Goal: Task Accomplishment & Management: Manage account settings

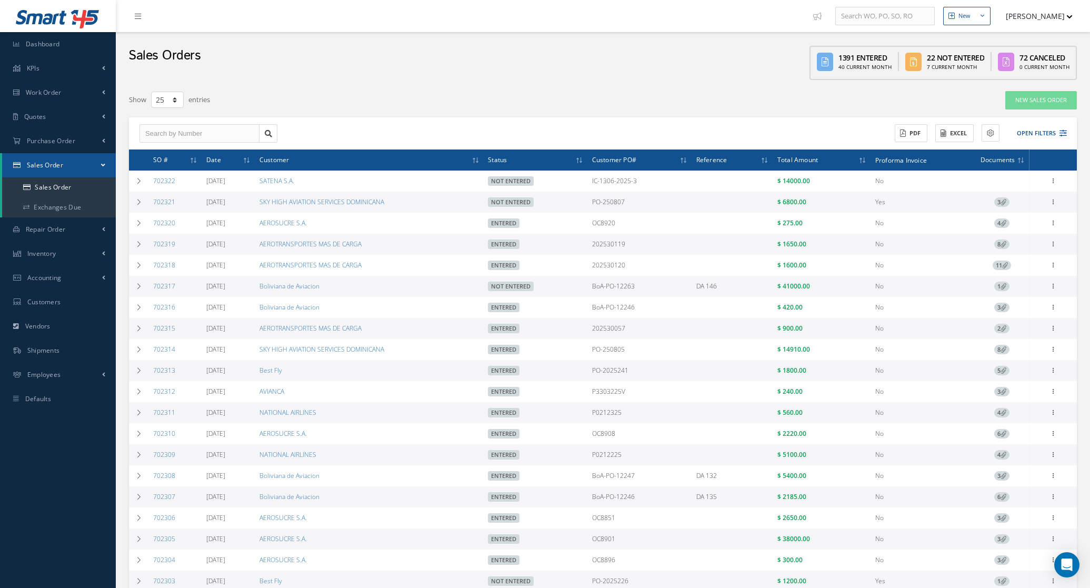
select select "25"
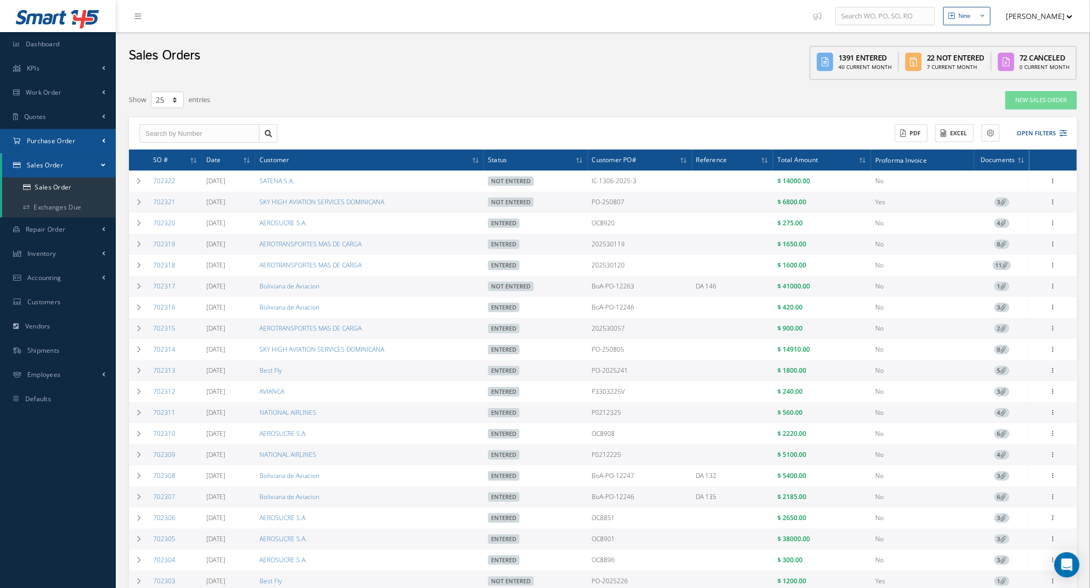
click at [61, 135] on link "Purchase Order" at bounding box center [58, 141] width 116 height 24
click at [62, 167] on a=1&status_id=2&status_id=3&status_id=5&collapsedFilters"] "Purchase Orders" at bounding box center [59, 163] width 114 height 20
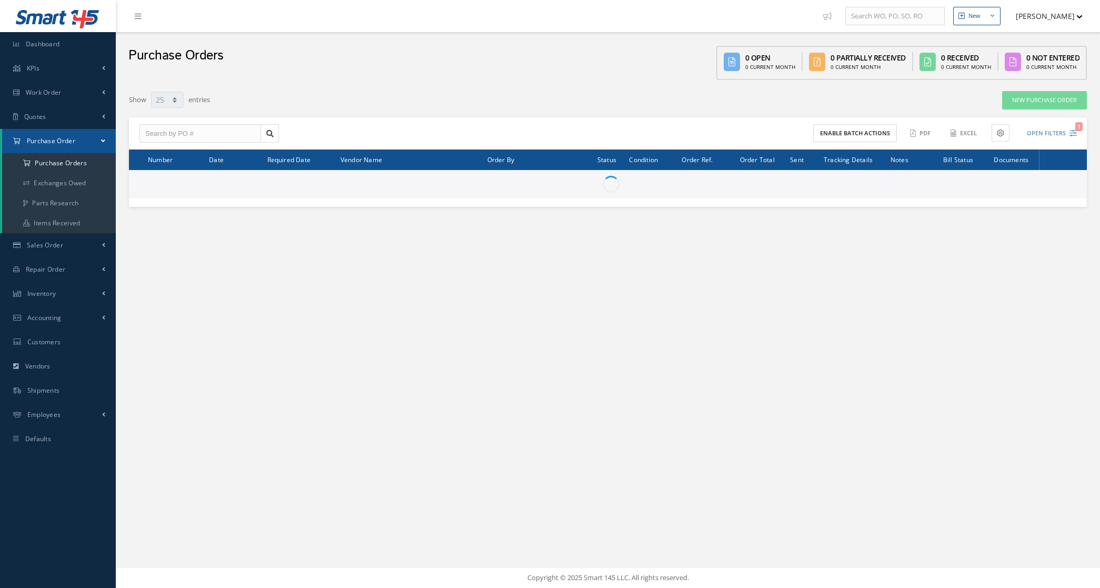
select select "25"
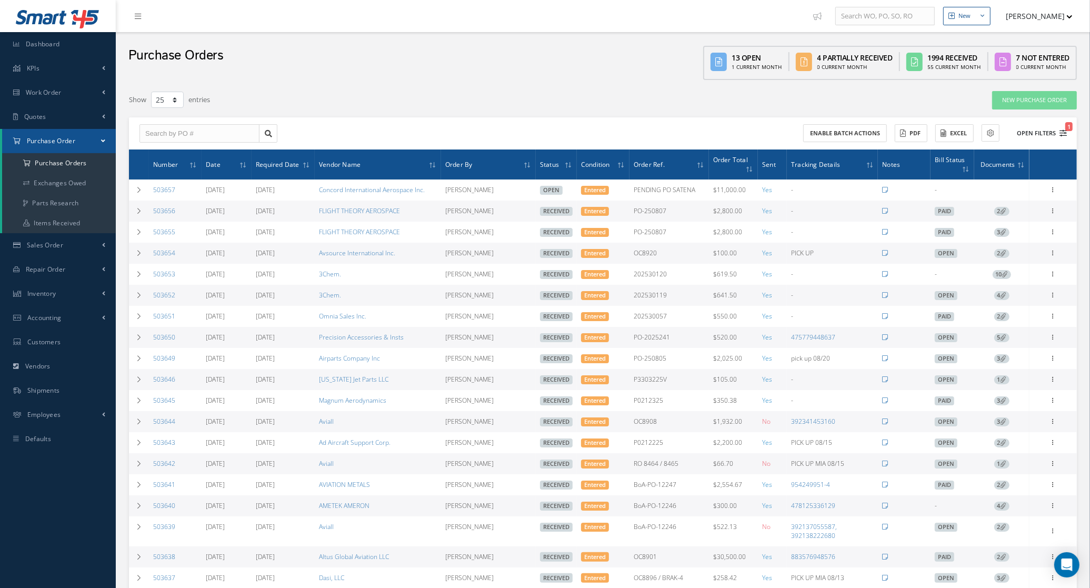
click at [1038, 135] on button "Open Filters 1" at bounding box center [1037, 133] width 59 height 17
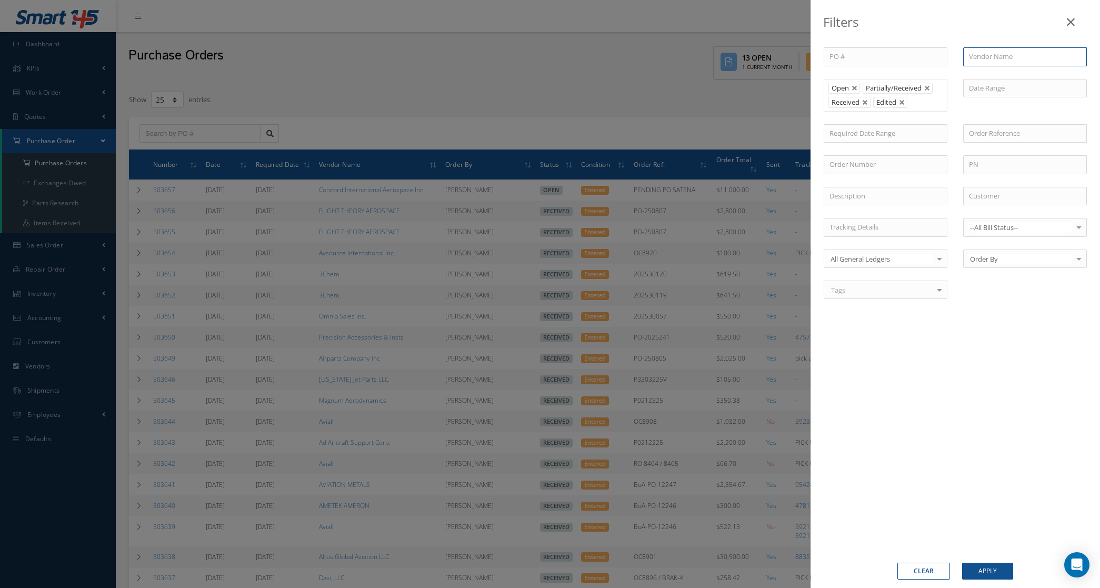
click at [999, 59] on input "text" at bounding box center [1025, 56] width 124 height 19
click at [1031, 107] on span "Contender Aviation Corp" at bounding box center [1008, 103] width 78 height 9
type input "Contender Aviation Corp"
click at [986, 583] on div "Clear Apply" at bounding box center [956, 571] width 290 height 34
click at [982, 577] on button "Apply" at bounding box center [987, 571] width 51 height 17
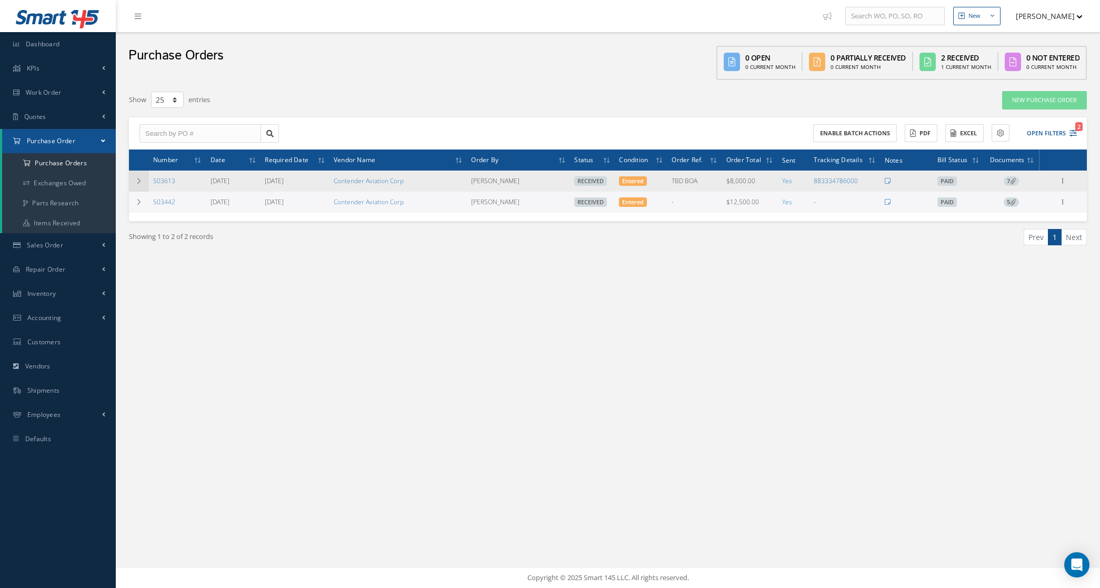
click at [143, 182] on td at bounding box center [139, 181] width 20 height 21
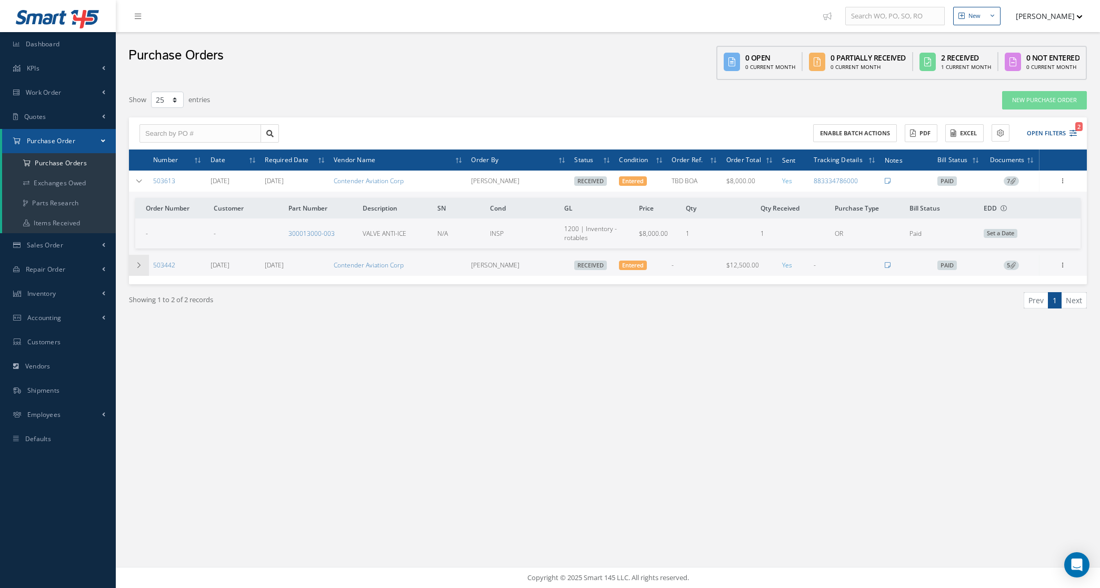
click at [137, 266] on icon at bounding box center [138, 265] width 7 height 6
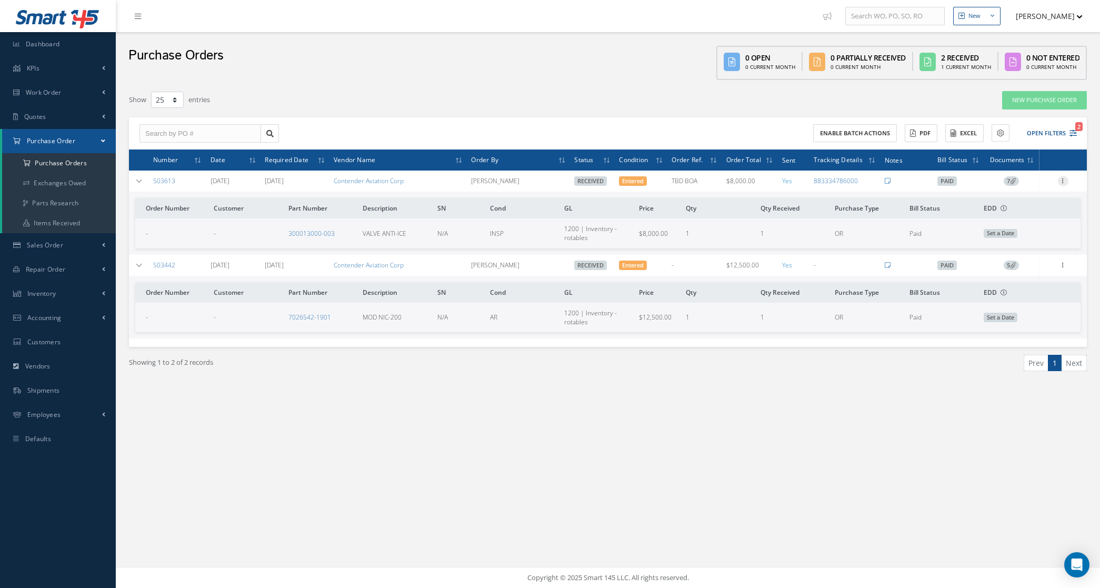
click at [1059, 183] on icon at bounding box center [1063, 180] width 11 height 8
click at [1014, 181] on link "Receiving Details" at bounding box center [1014, 188] width 83 height 14
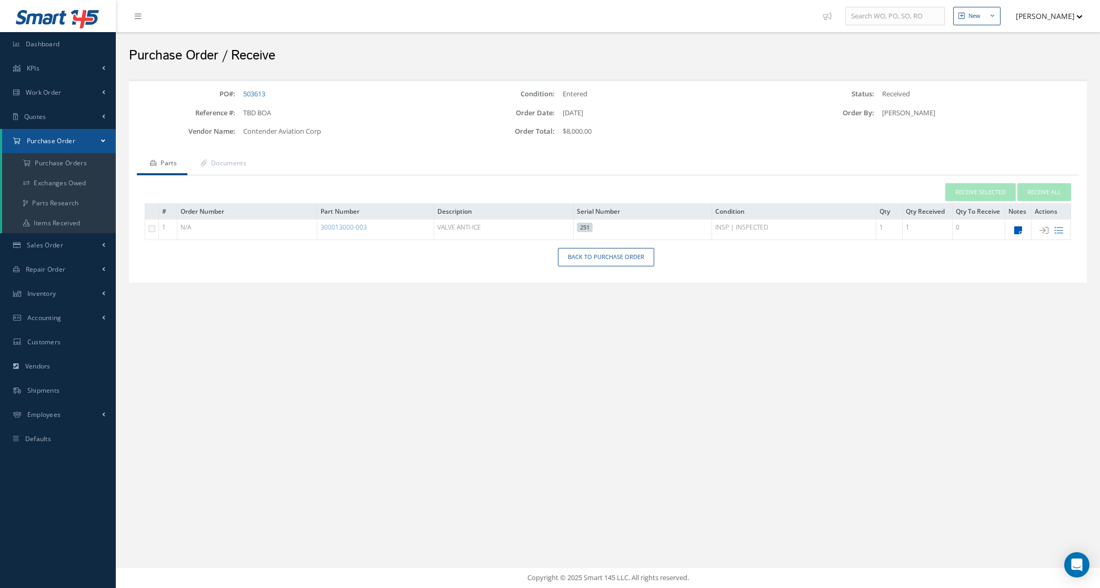
click at [1015, 232] on icon at bounding box center [1018, 230] width 8 height 9
type textarea "DUAL REL, 8130-3/EASA TAG DATE 17/Jul/2025 30 DAYS WRNTY"
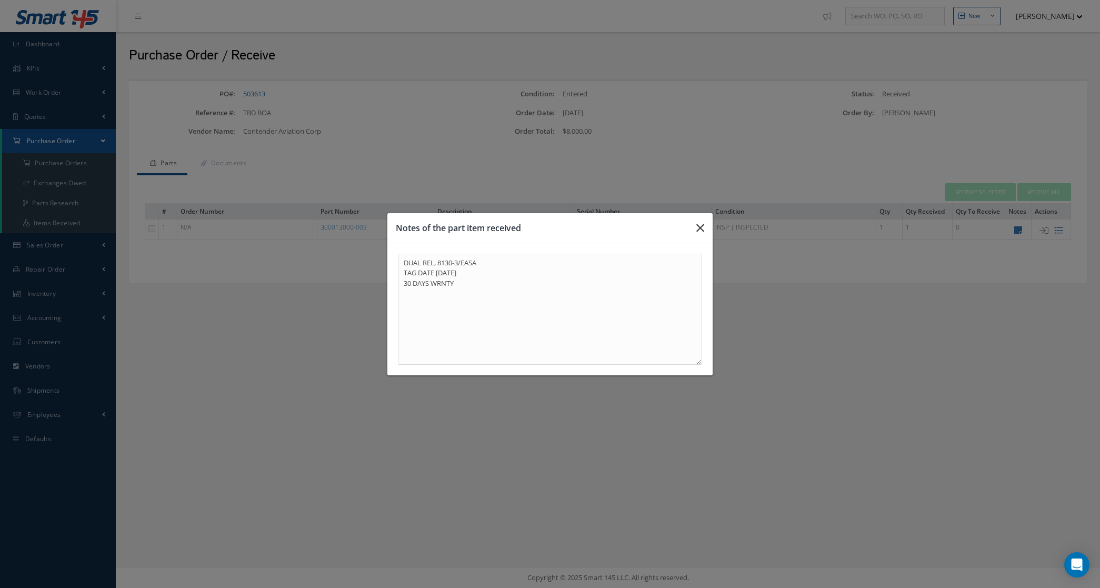
click at [693, 232] on button "button" at bounding box center [700, 227] width 25 height 29
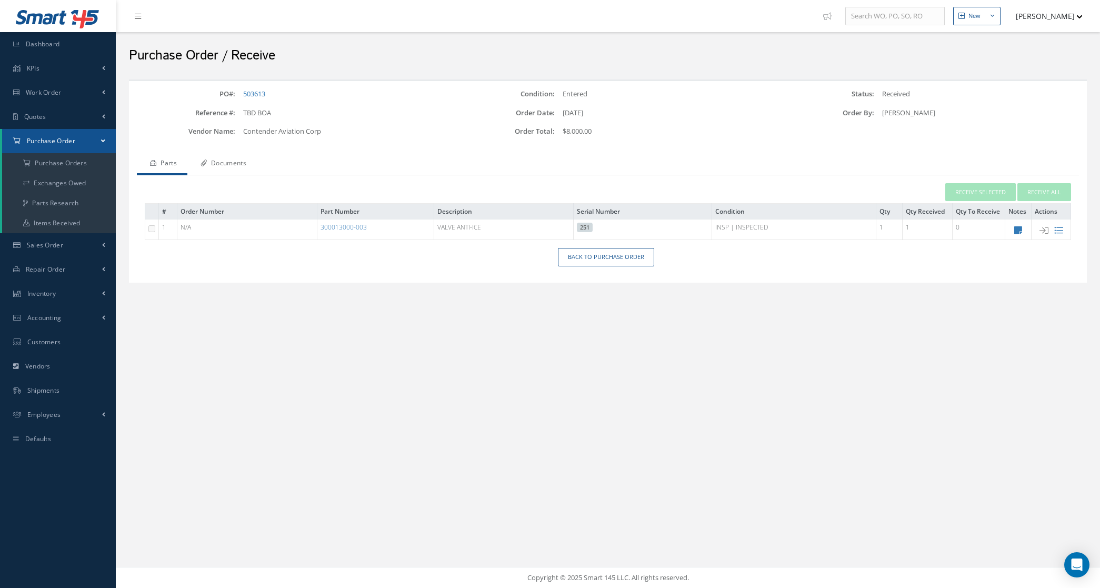
click at [223, 167] on link "Documents" at bounding box center [221, 164] width 69 height 22
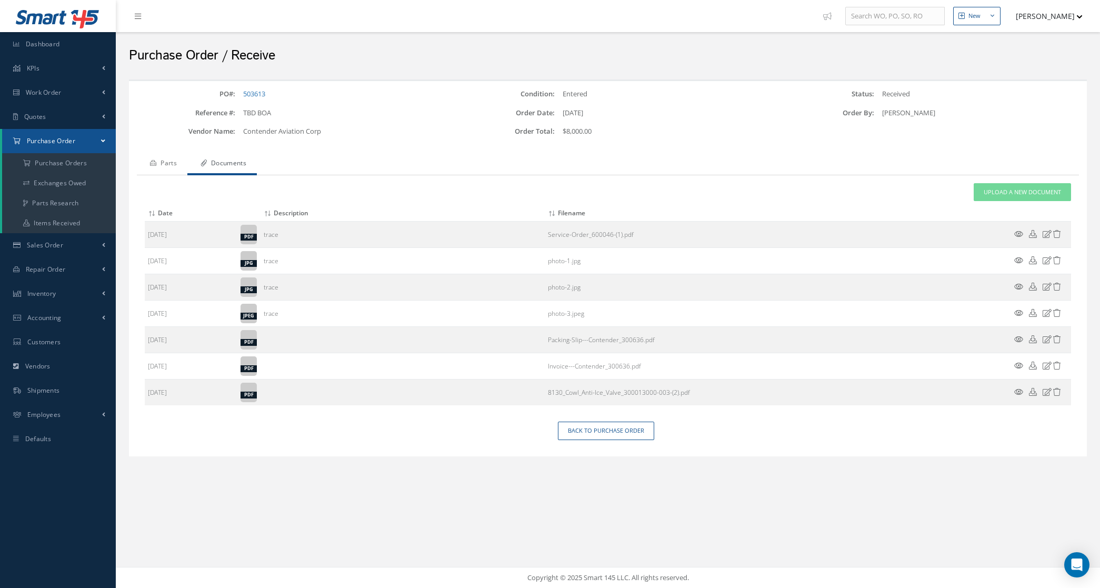
click at [161, 161] on link "Parts" at bounding box center [162, 164] width 51 height 22
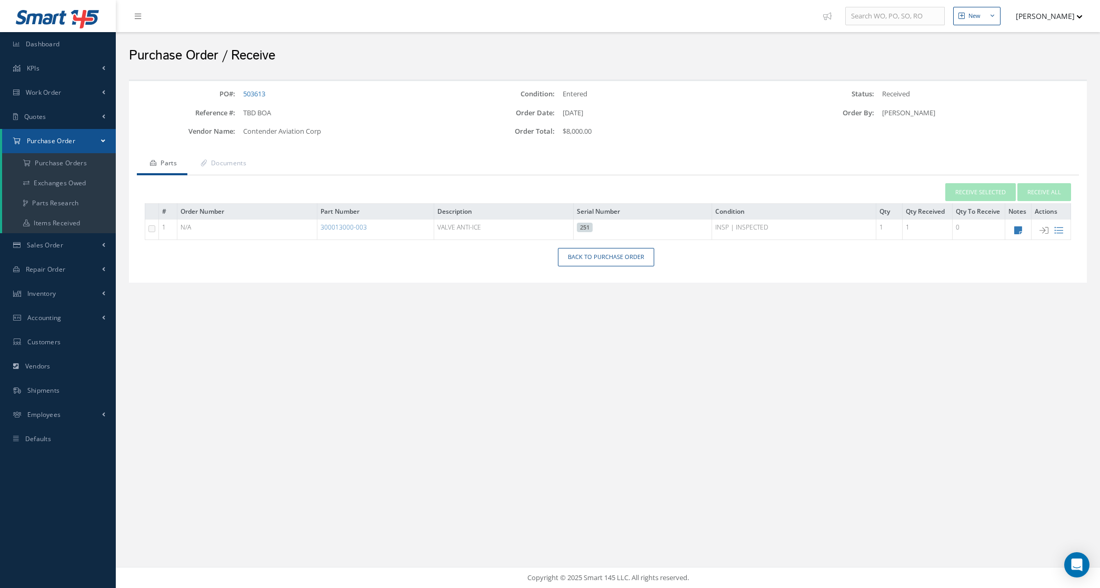
click at [280, 391] on div "New New Work Order New Purchase Order New Customer Quote New Sales Order New Re…" at bounding box center [608, 294] width 984 height 588
drag, startPoint x: 386, startPoint y: 232, endPoint x: 319, endPoint y: 238, distance: 67.7
click at [319, 238] on tr "1 N/A 300013000-003 VALVE ANTI-ICE 251 INSP | INSPECTED 1 1 0" at bounding box center [608, 230] width 926 height 21
copy tr "300013000-003"
click at [260, 89] on link "503613" at bounding box center [254, 93] width 22 height 9
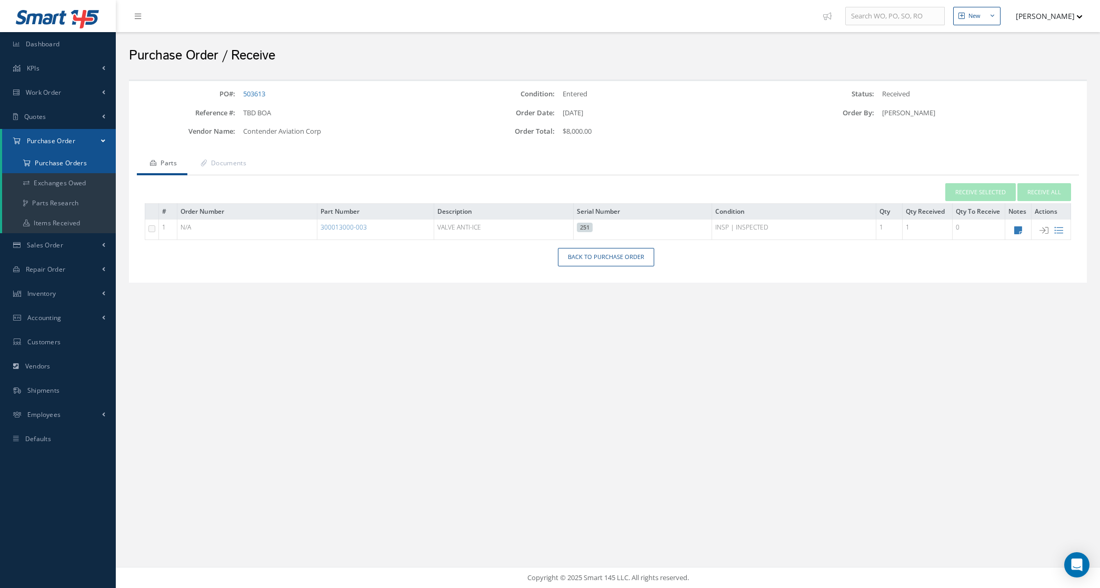
click at [37, 168] on a=1&status_id=2&status_id=3&status_id=5&collapsedFilters"] "Purchase Orders" at bounding box center [59, 163] width 114 height 20
click at [69, 242] on link "Sales Order" at bounding box center [58, 245] width 116 height 24
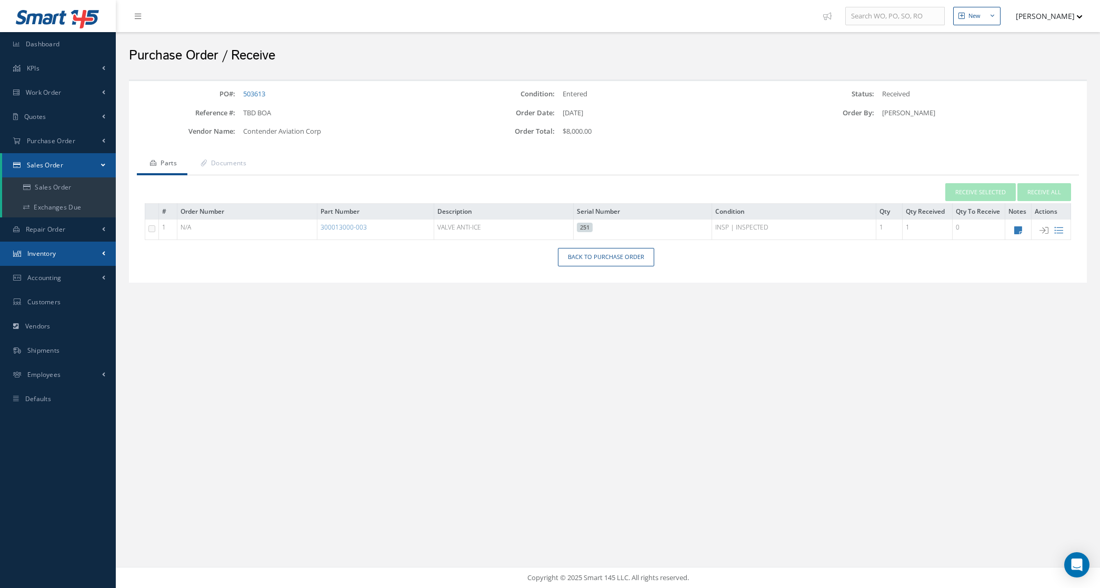
click at [75, 249] on link "Inventory" at bounding box center [58, 254] width 116 height 24
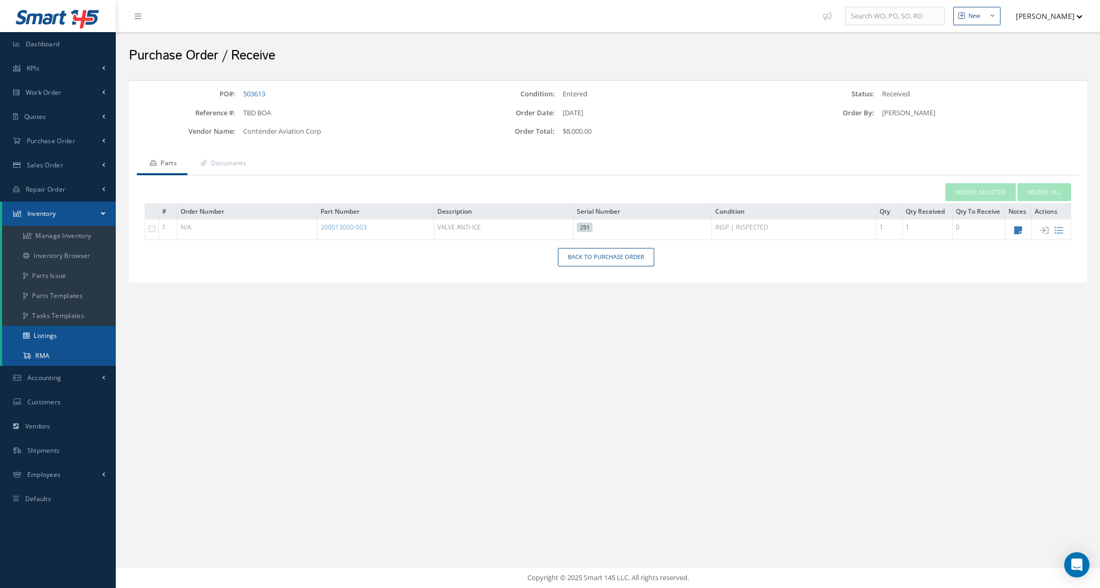
drag, startPoint x: 72, startPoint y: 343, endPoint x: 55, endPoint y: 360, distance: 23.5
click at [57, 362] on ul "Manage Inventory Inventory Browser Parts Issue Parts Templates Tasks Templates …" at bounding box center [59, 296] width 114 height 140
click at [51, 356] on link "RMA" at bounding box center [59, 356] width 114 height 20
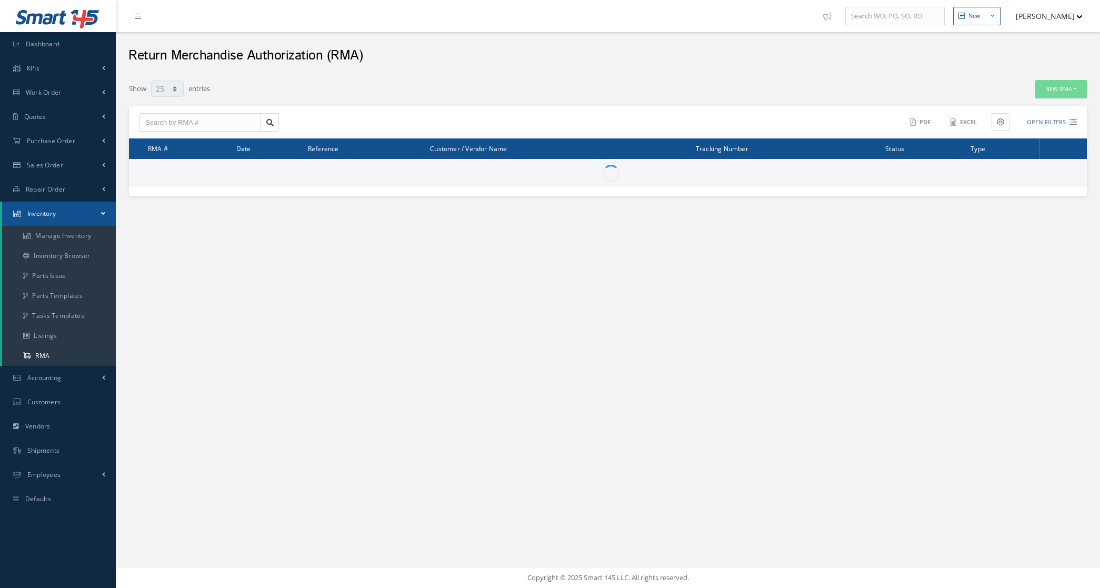
select select "25"
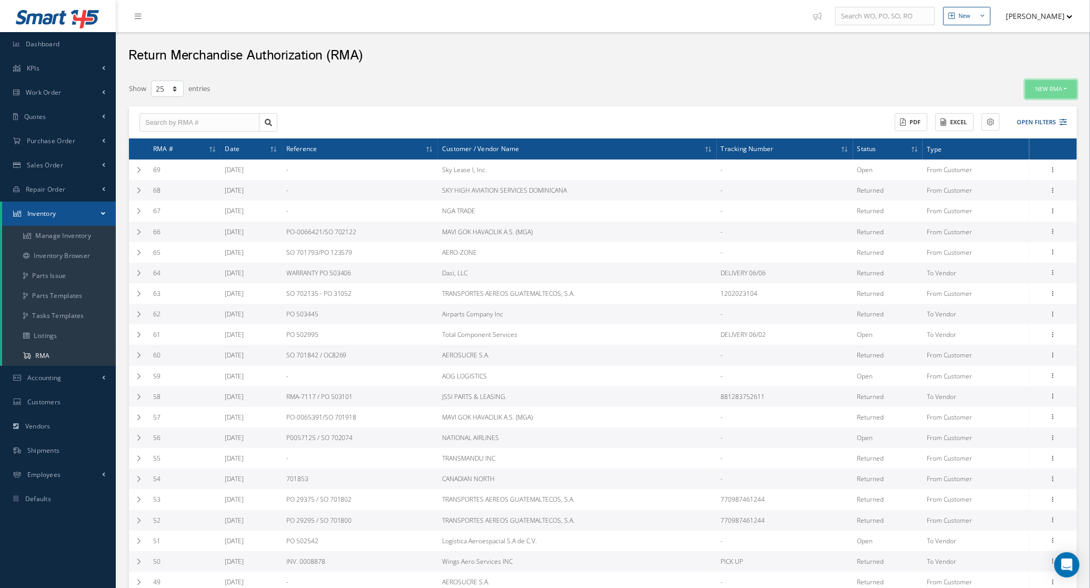
click at [1029, 92] on button "New RMA" at bounding box center [1052, 89] width 52 height 18
click at [1035, 117] on link "To Vendor" at bounding box center [1035, 120] width 84 height 14
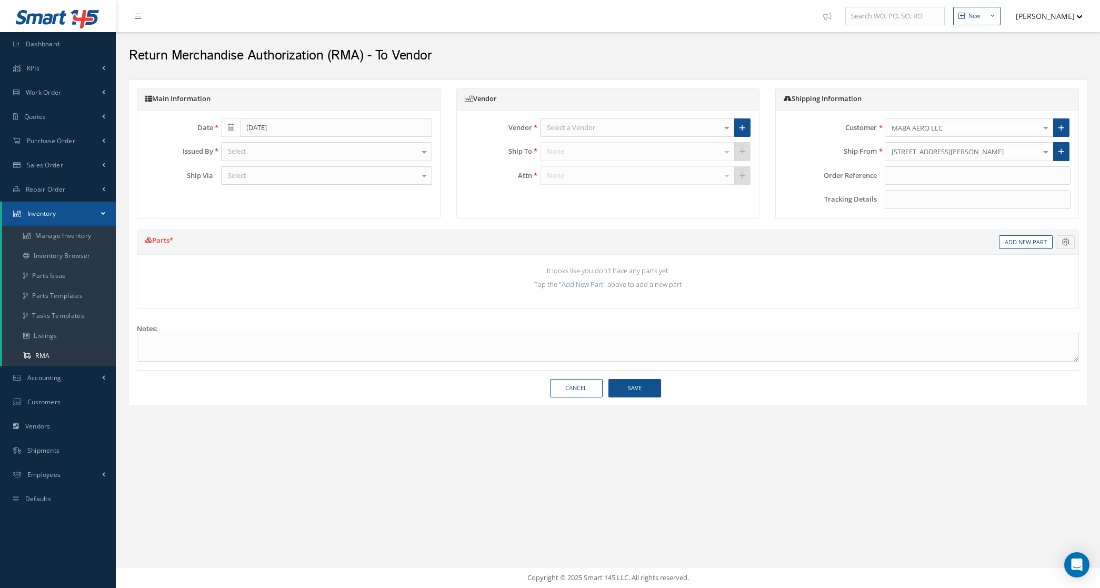
select select "25"
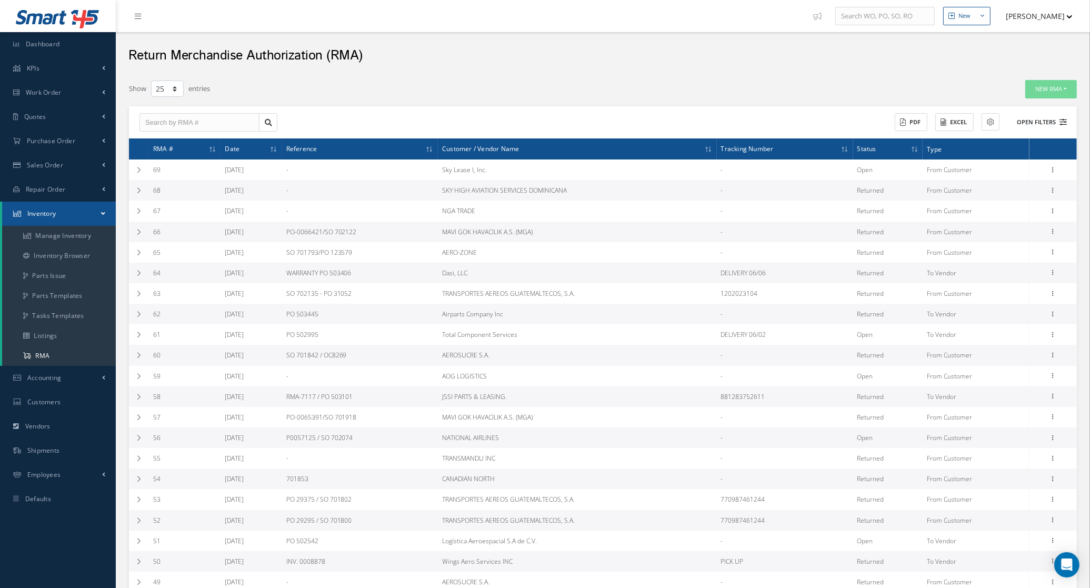
click at [1036, 123] on button "Open Filters" at bounding box center [1037, 122] width 59 height 17
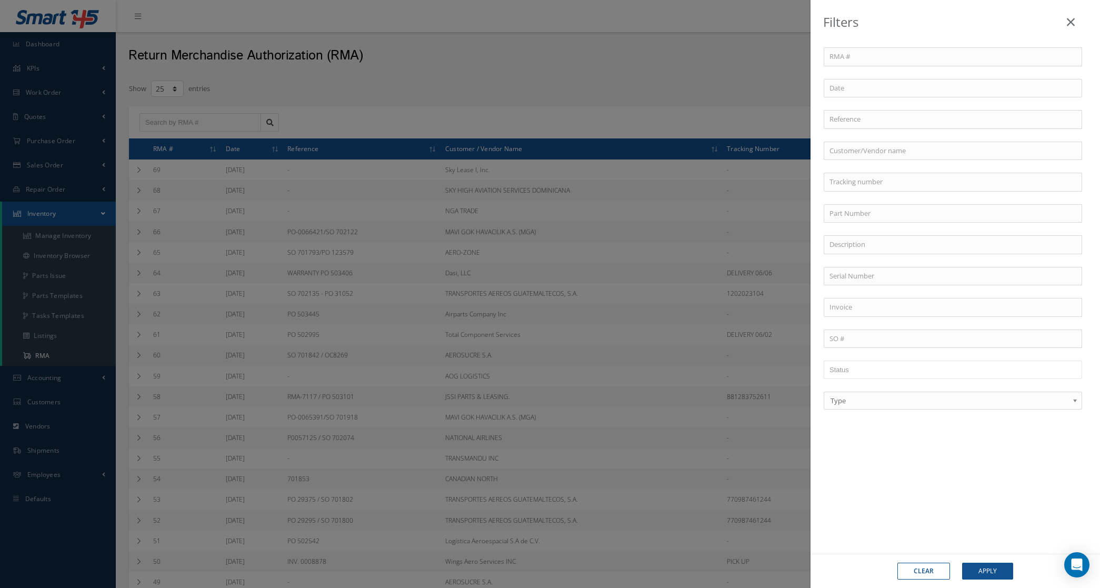
click at [1077, 24] on link at bounding box center [1070, 19] width 33 height 31
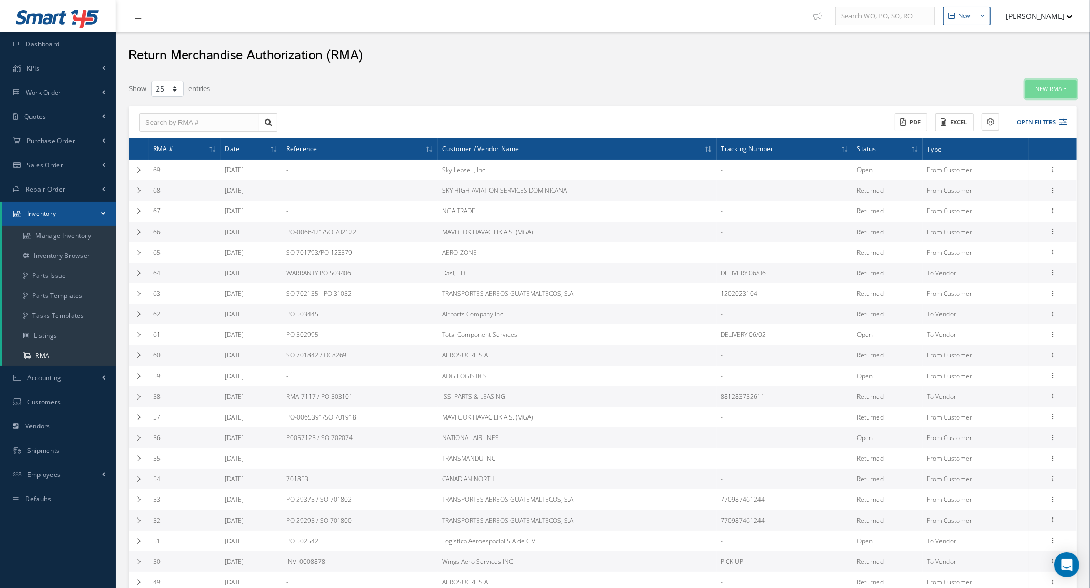
click at [1047, 94] on button "New RMA" at bounding box center [1052, 89] width 52 height 18
click at [1034, 101] on link "From Customer" at bounding box center [1035, 106] width 84 height 14
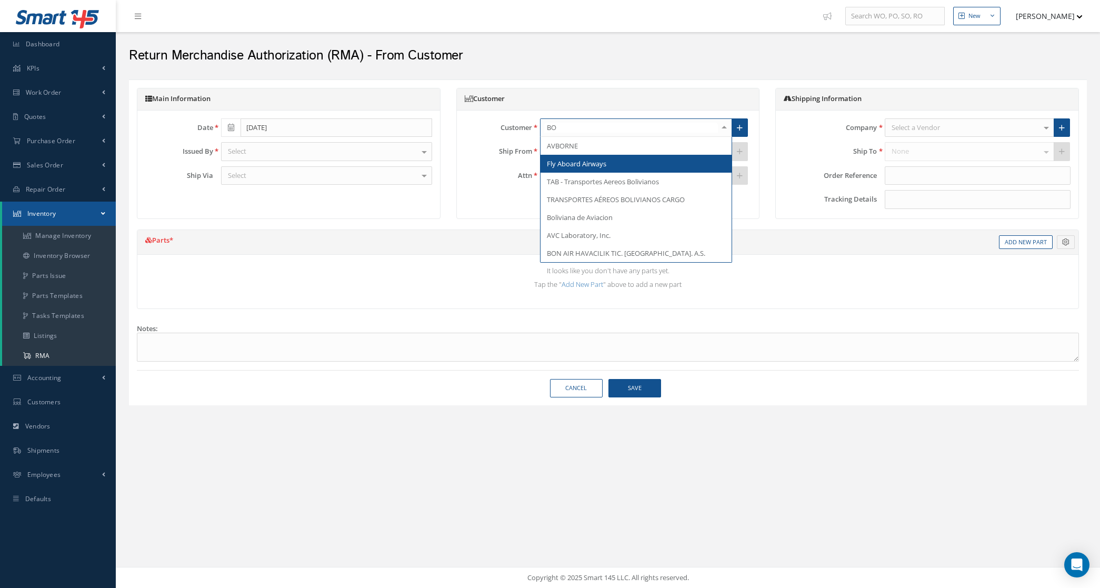
type input "BOL"
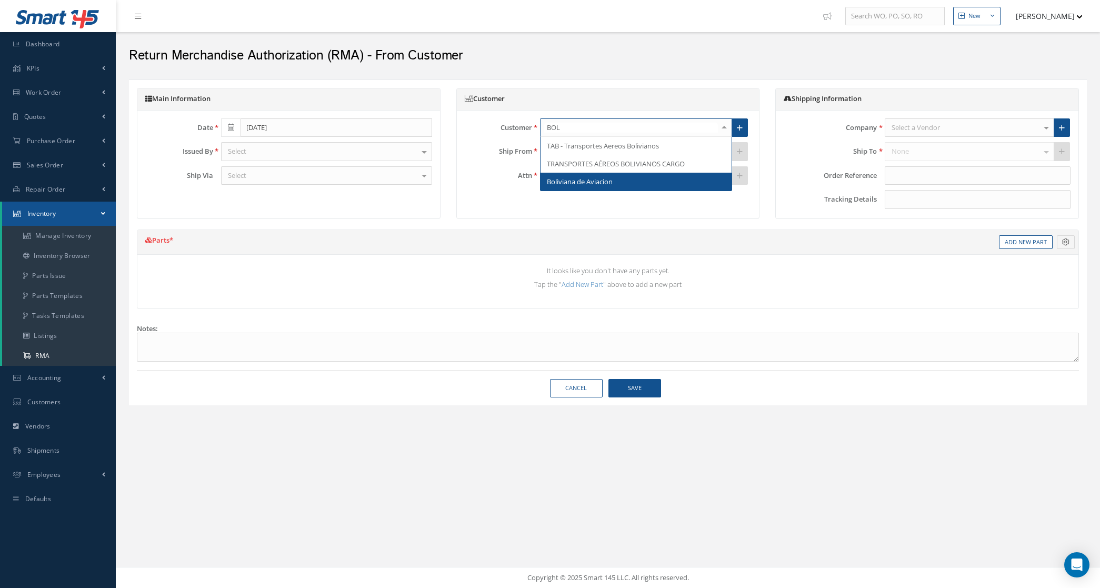
click at [591, 190] on span "Boliviana de Aviacion" at bounding box center [636, 182] width 191 height 18
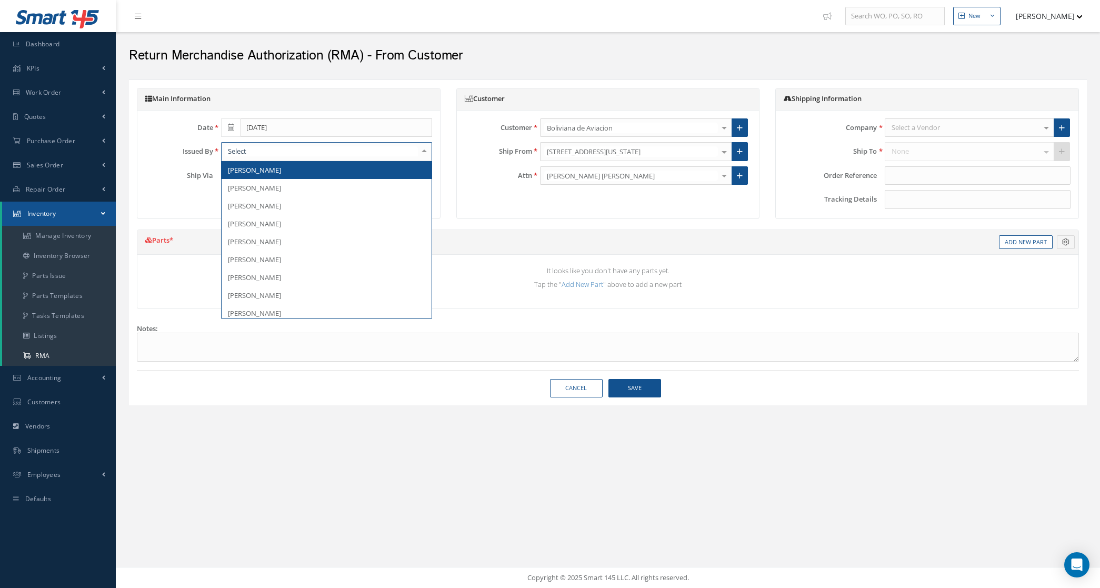
click at [417, 151] on div at bounding box center [424, 151] width 15 height 17
type input "MAR"
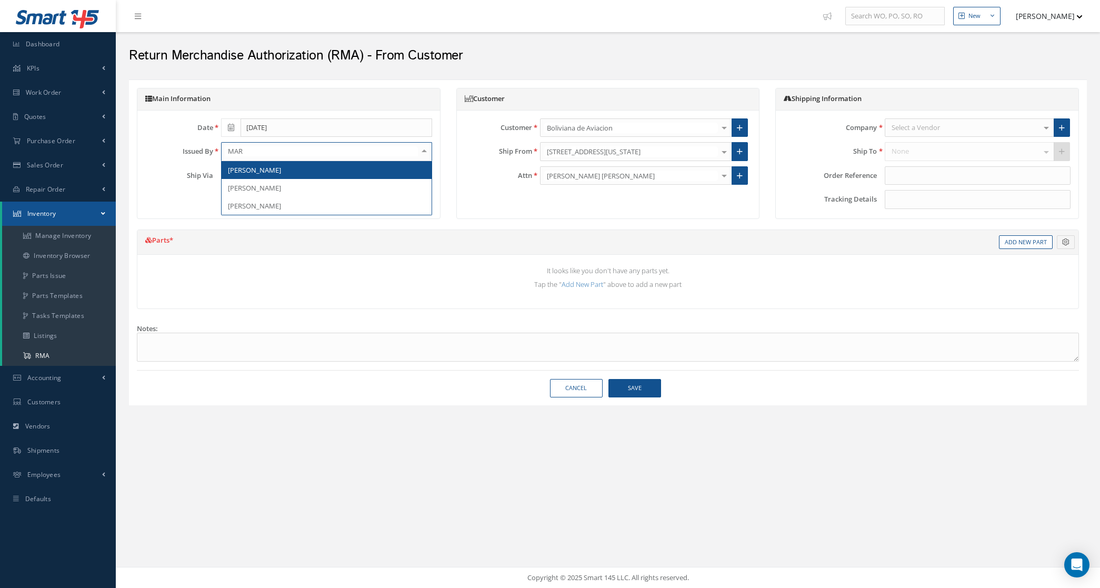
click at [300, 172] on span "[PERSON_NAME]" at bounding box center [327, 170] width 210 height 18
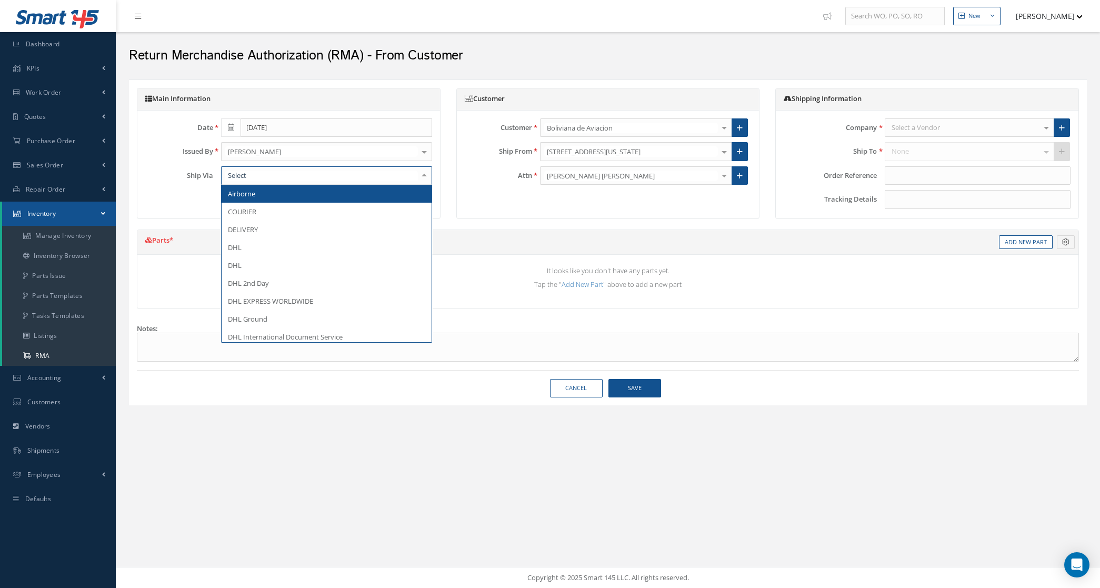
click at [301, 178] on div at bounding box center [326, 175] width 211 height 19
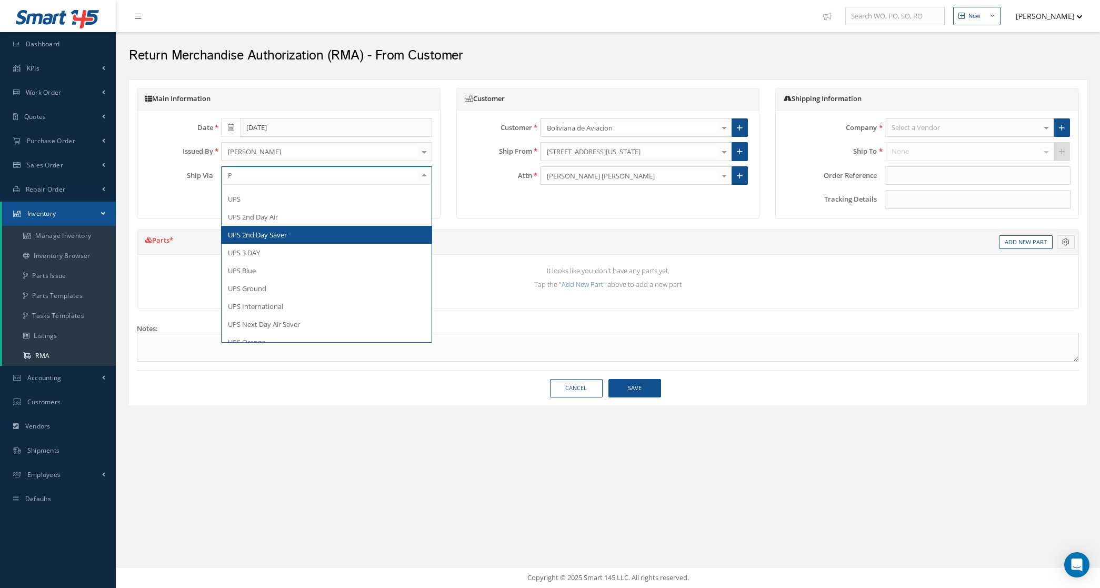
type input "PI"
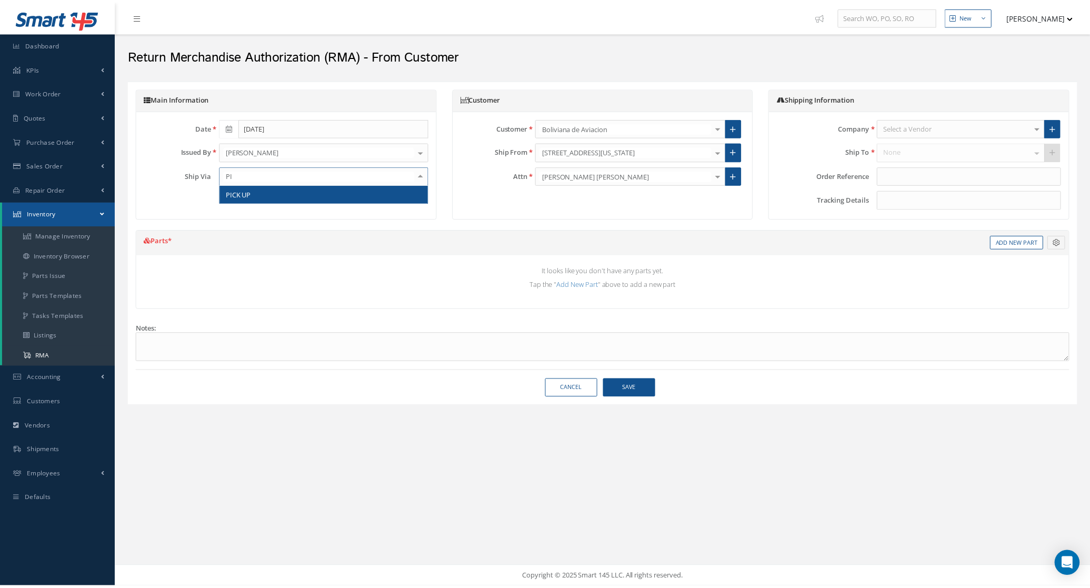
scroll to position [0, 0]
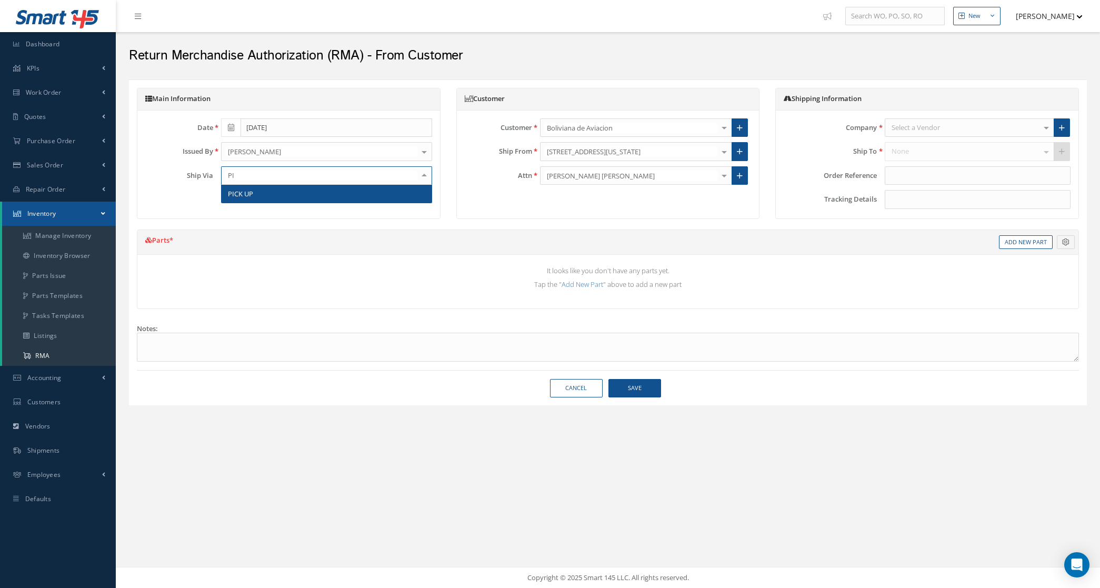
click at [280, 193] on span "PICK UP" at bounding box center [327, 194] width 210 height 18
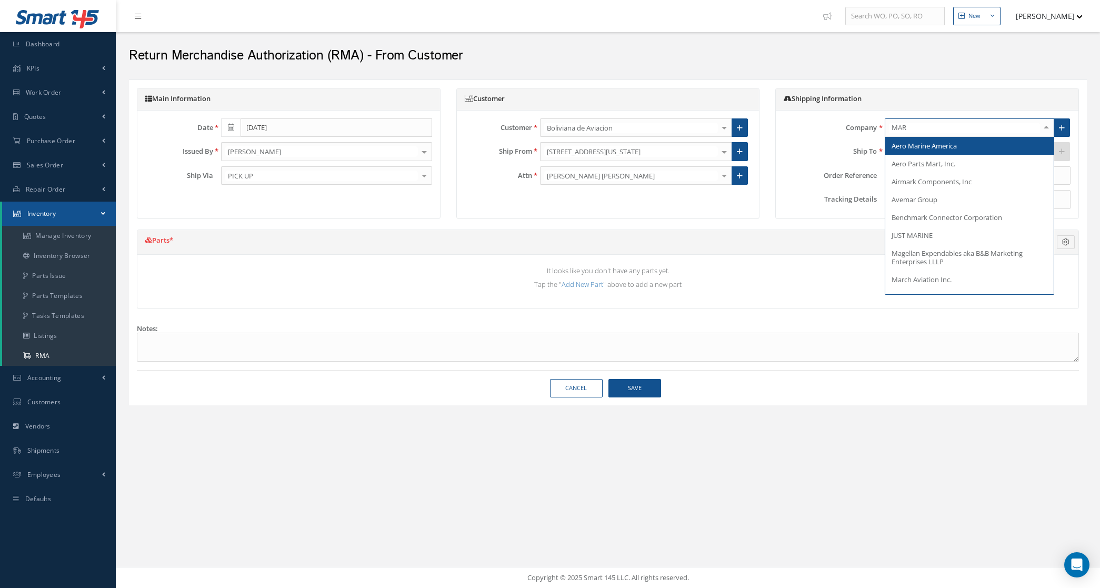
drag, startPoint x: 921, startPoint y: 132, endPoint x: 842, endPoint y: 112, distance: 81.3
click at [833, 130] on div "Company MAR Aero Marine America Aero Parts Mart, Inc. Airmark Components, Inc A…" at bounding box center [927, 127] width 303 height 19
type input "MABA"
click at [909, 141] on span "MABA AERO LLC" at bounding box center [969, 146] width 168 height 18
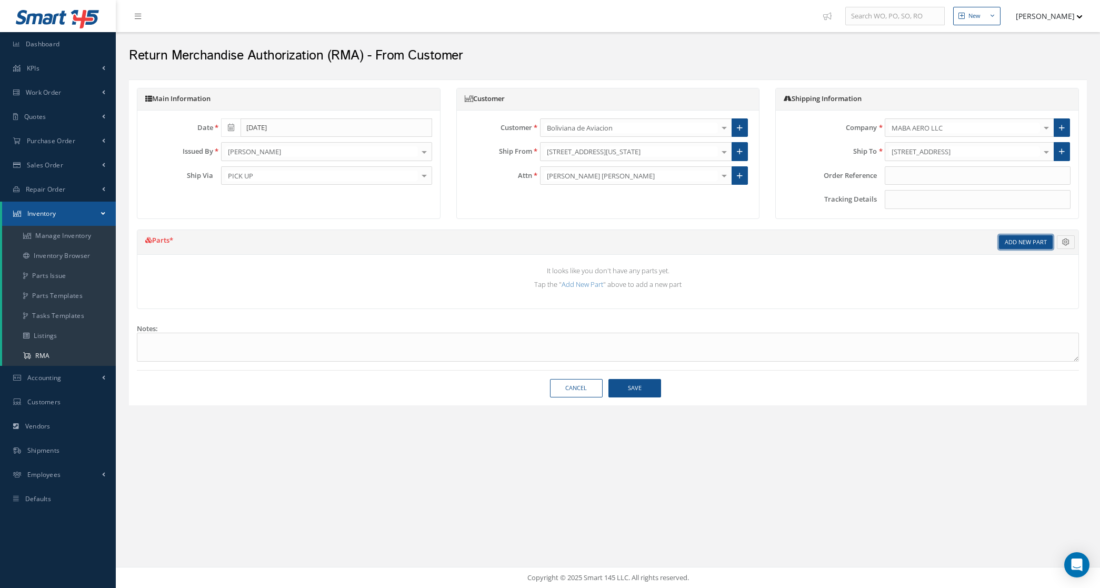
click at [1024, 244] on link "Add New Part" at bounding box center [1026, 242] width 54 height 14
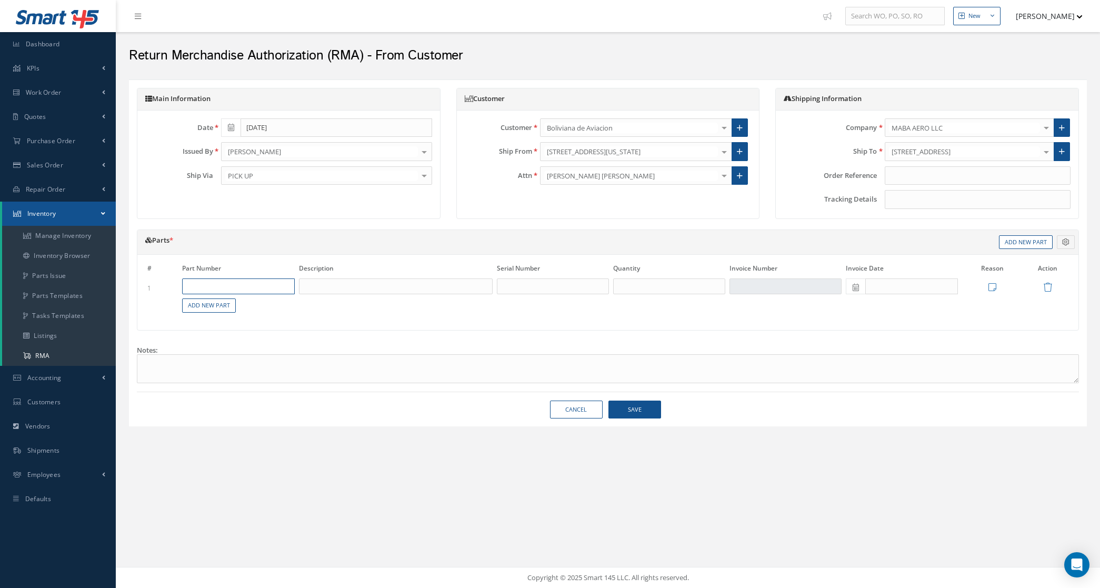
click at [251, 283] on input "text" at bounding box center [238, 286] width 112 height 16
paste input "300013000-003"
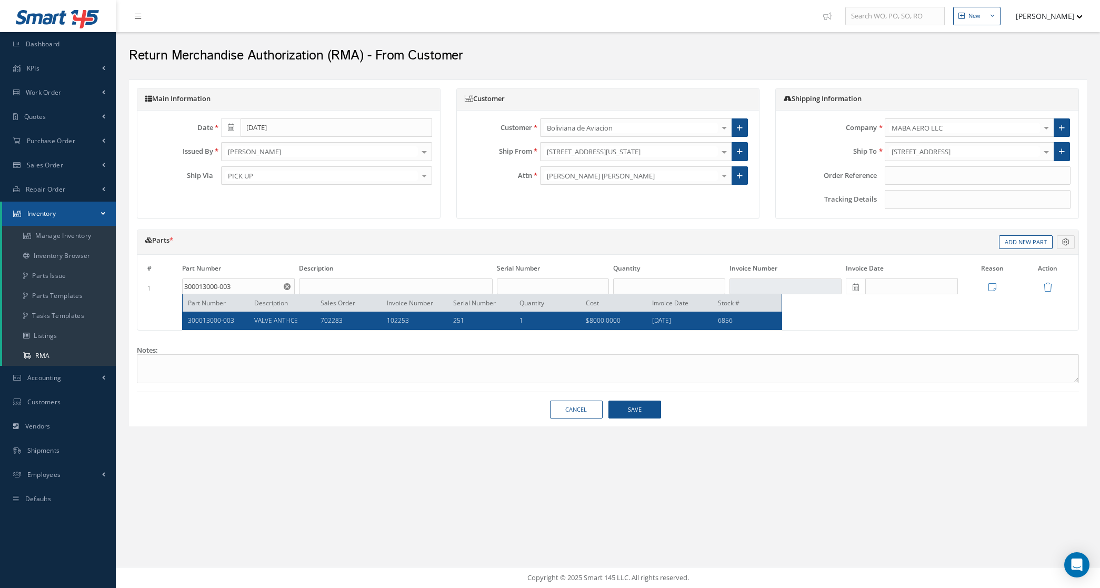
click at [256, 321] on span "VALVE ANTI-ICE" at bounding box center [276, 320] width 44 height 9
type input "300013000-003"
type input "VALVE ANTI-ICE"
type input "251"
type input "1"
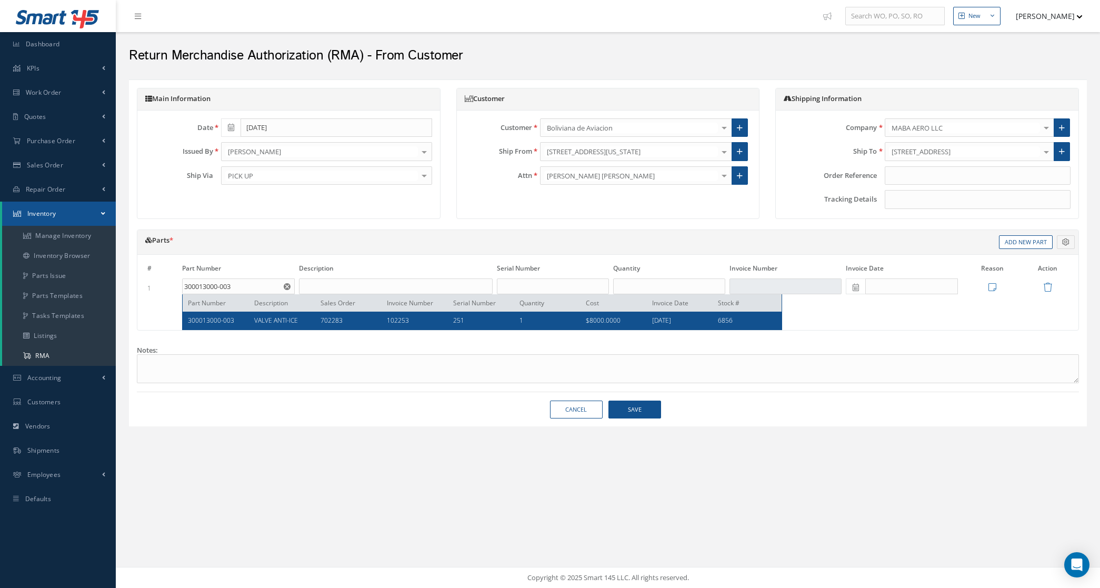
type input "102253"
type input "08/06/2025"
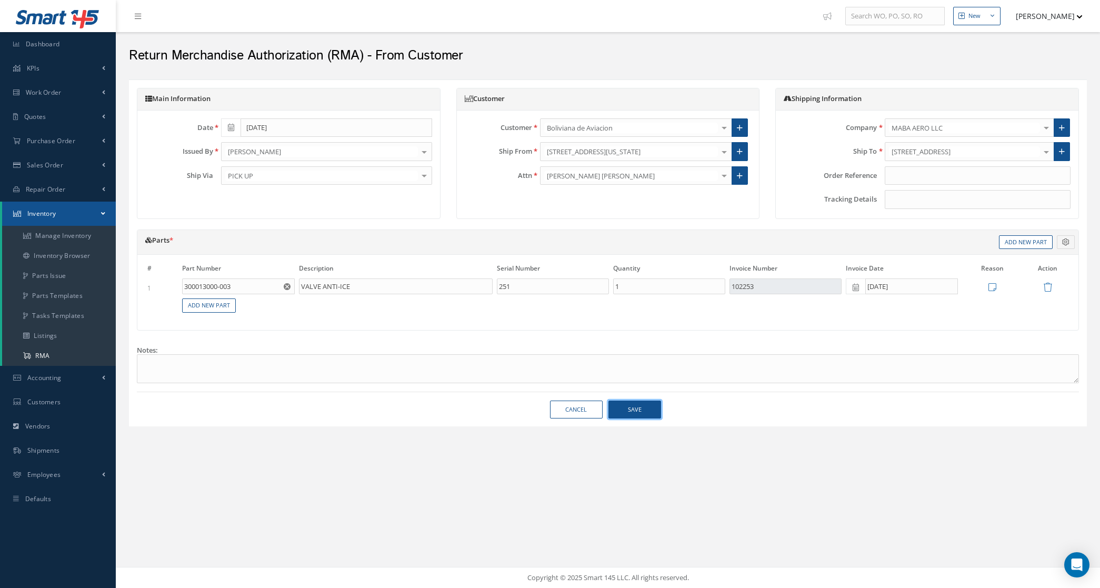
click at [646, 412] on button "Save" at bounding box center [635, 410] width 53 height 18
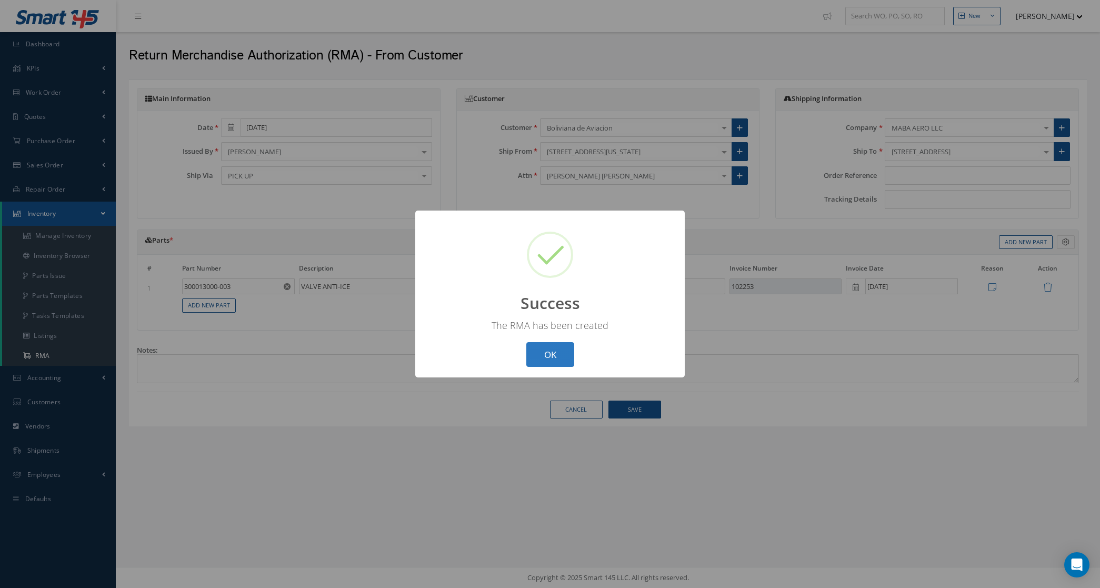
click at [548, 355] on button "OK" at bounding box center [550, 354] width 48 height 25
select select "25"
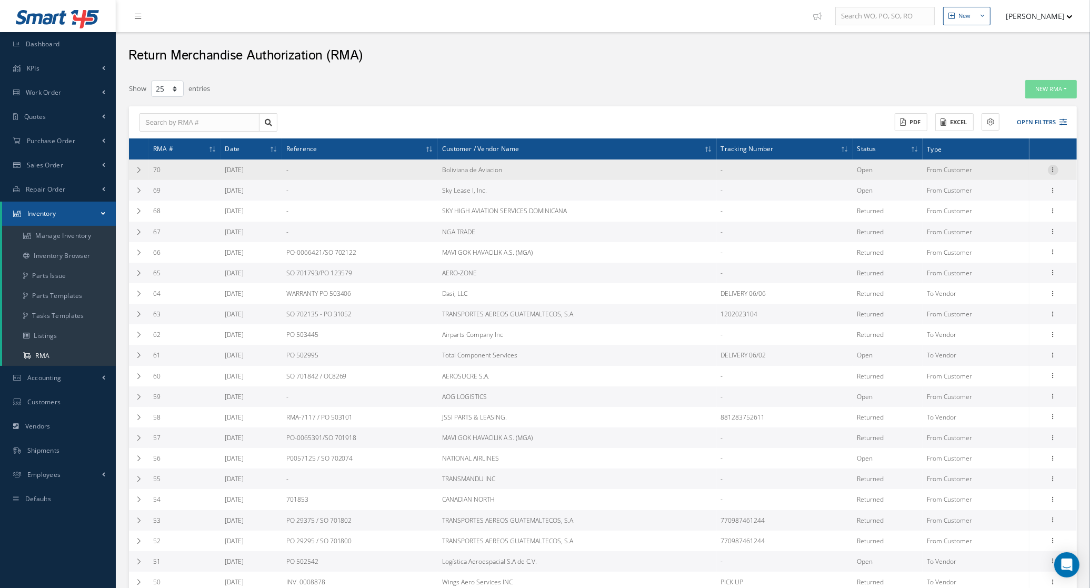
click at [1056, 170] on icon at bounding box center [1053, 169] width 11 height 8
click at [1002, 188] on link "Edit" at bounding box center [1004, 190] width 83 height 14
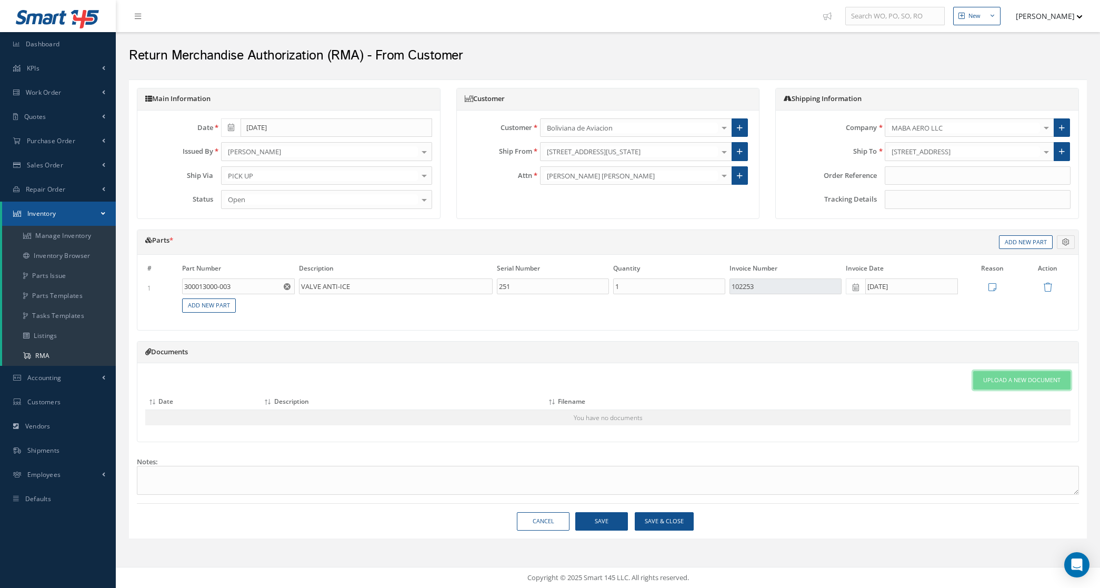
click at [1051, 383] on span "Upload a New Document" at bounding box center [1021, 380] width 77 height 9
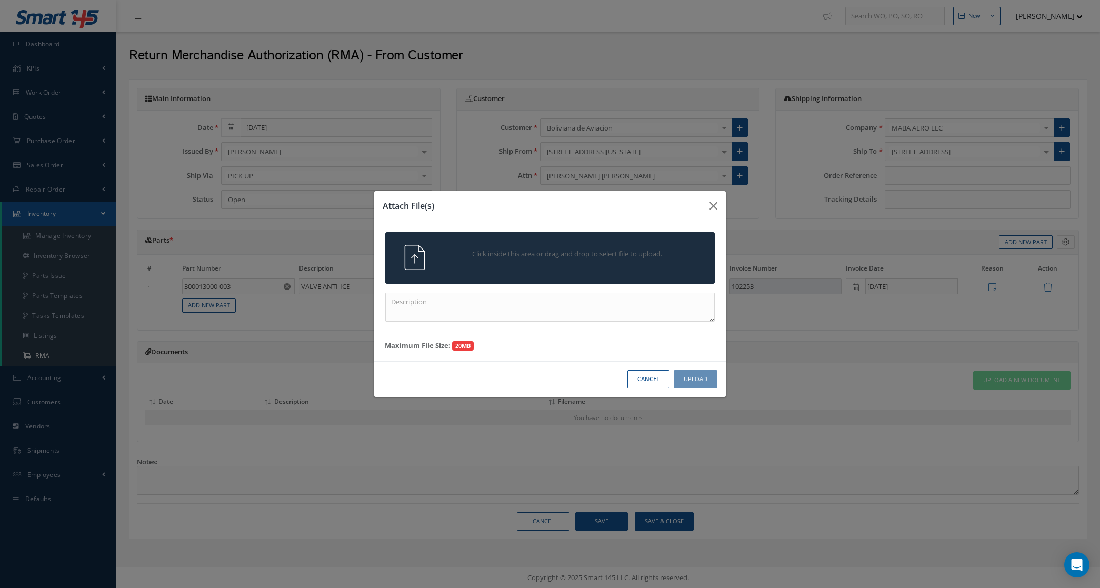
click at [562, 250] on span "Click inside this area or drag and drop to select file to upload." at bounding box center [567, 254] width 239 height 11
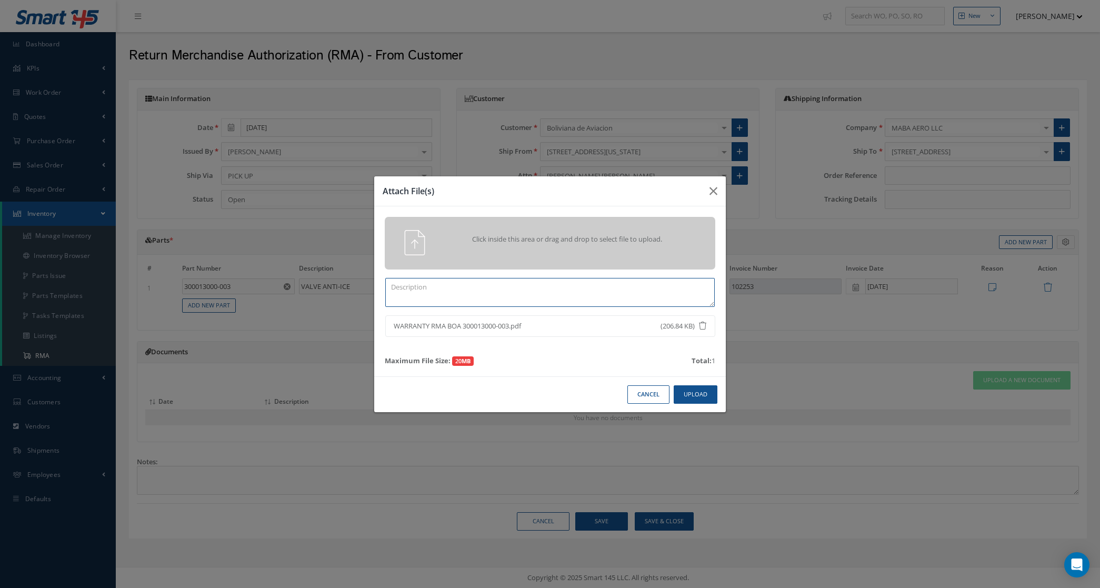
click at [588, 296] on textarea at bounding box center [550, 292] width 330 height 29
click at [711, 395] on button "Upload" at bounding box center [696, 394] width 44 height 18
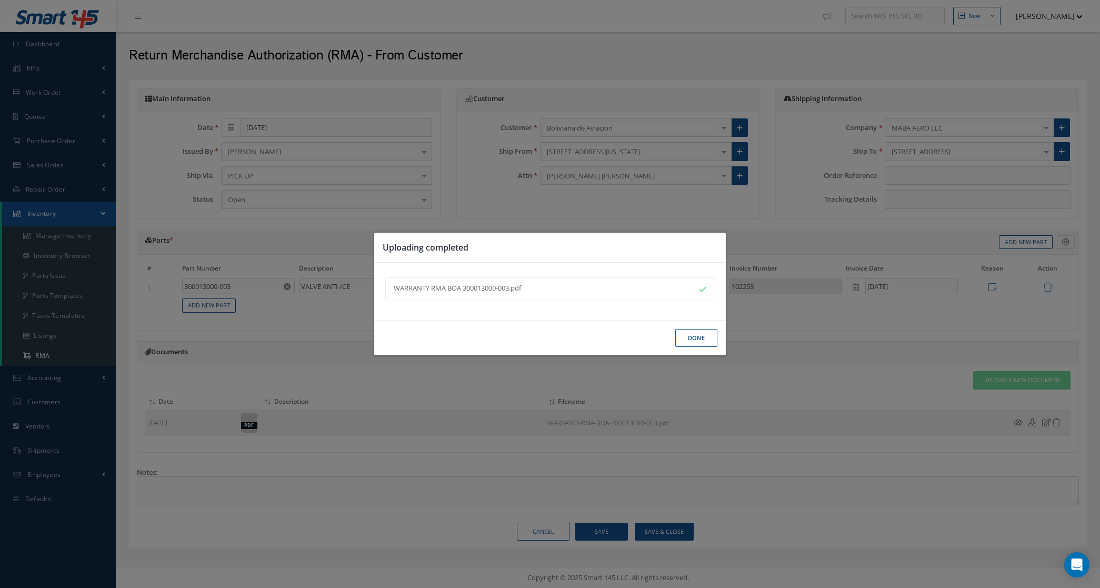
click at [693, 340] on button "Done" at bounding box center [696, 338] width 42 height 18
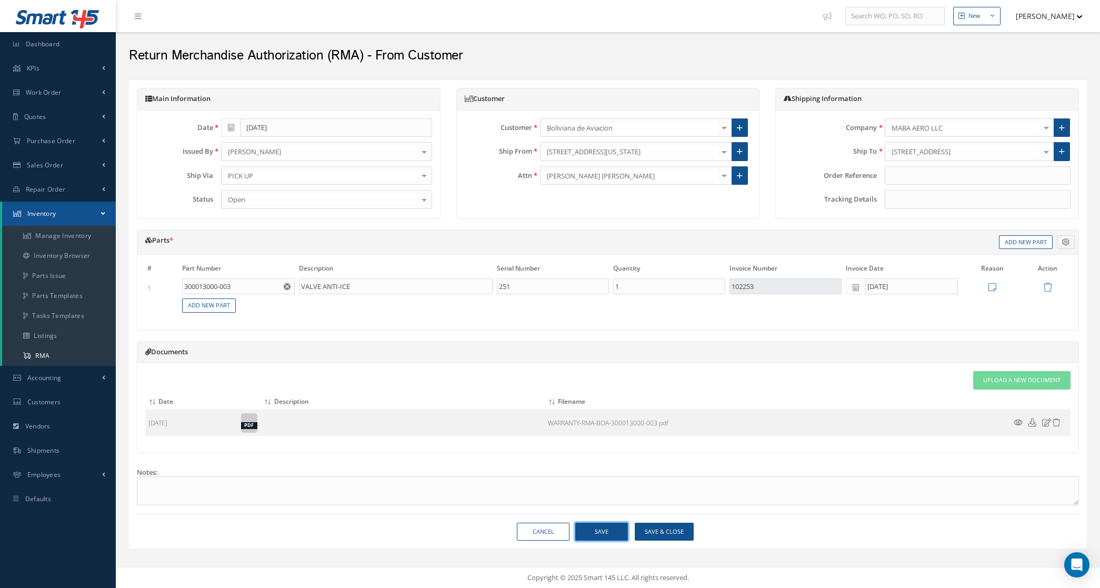
click at [622, 533] on button "Save" at bounding box center [601, 532] width 53 height 18
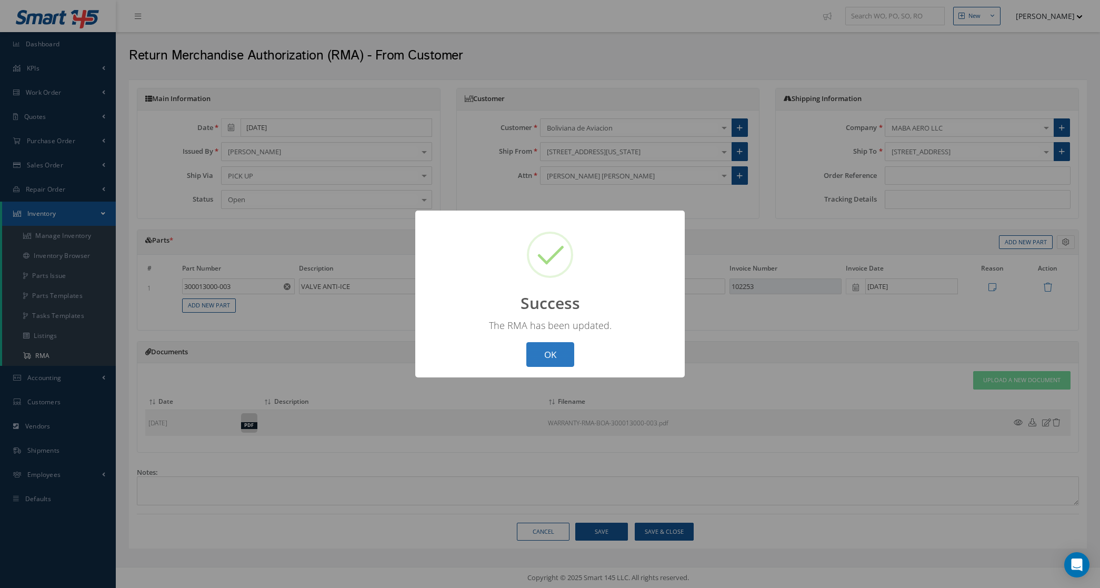
click at [543, 351] on button "OK" at bounding box center [550, 354] width 48 height 25
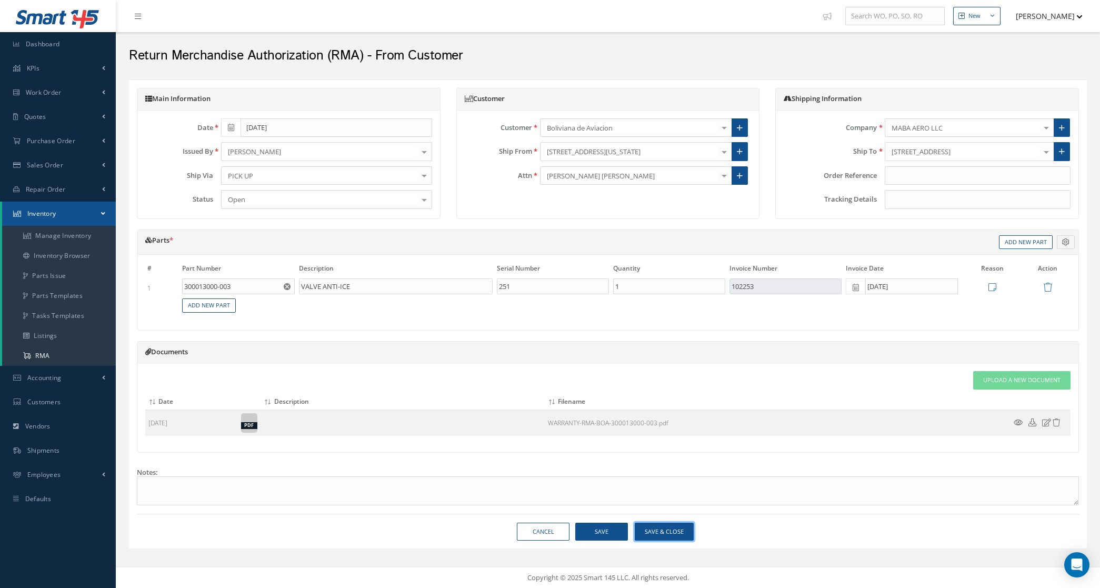
click at [648, 533] on button "Save & Close" at bounding box center [664, 532] width 59 height 18
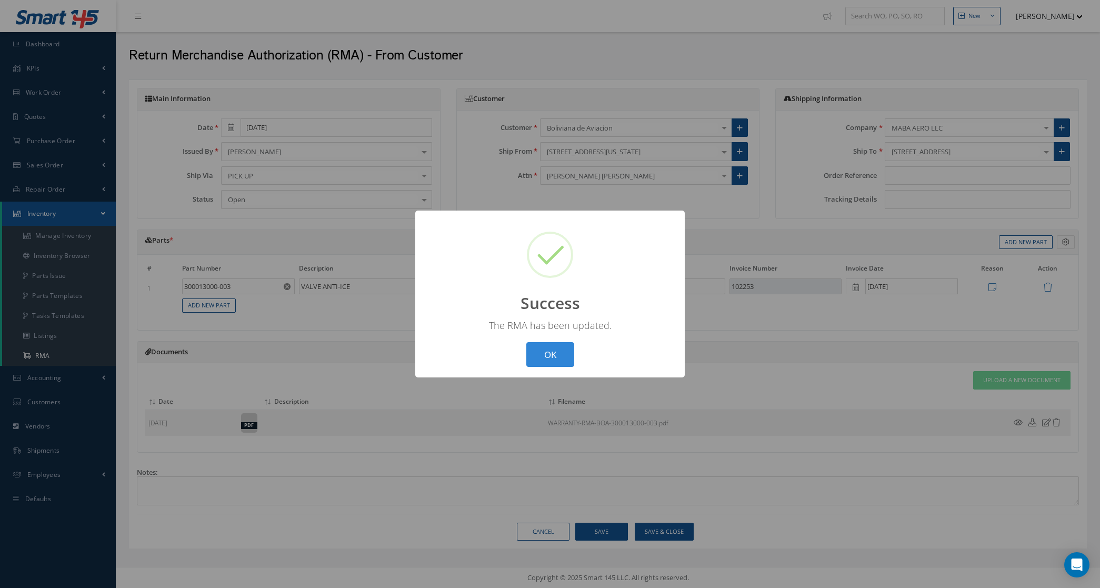
click at [560, 341] on div "? ! i Success × The RMA has been updated. OK Cancel" at bounding box center [550, 294] width 270 height 167
click at [558, 353] on button "OK" at bounding box center [550, 354] width 48 height 25
select select "25"
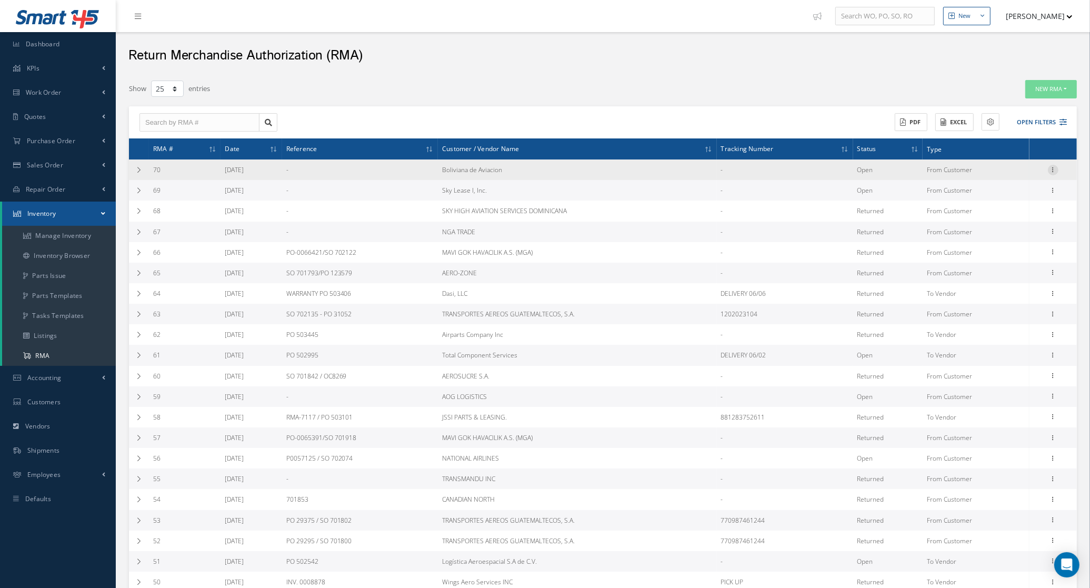
click at [1053, 166] on icon at bounding box center [1053, 169] width 11 height 8
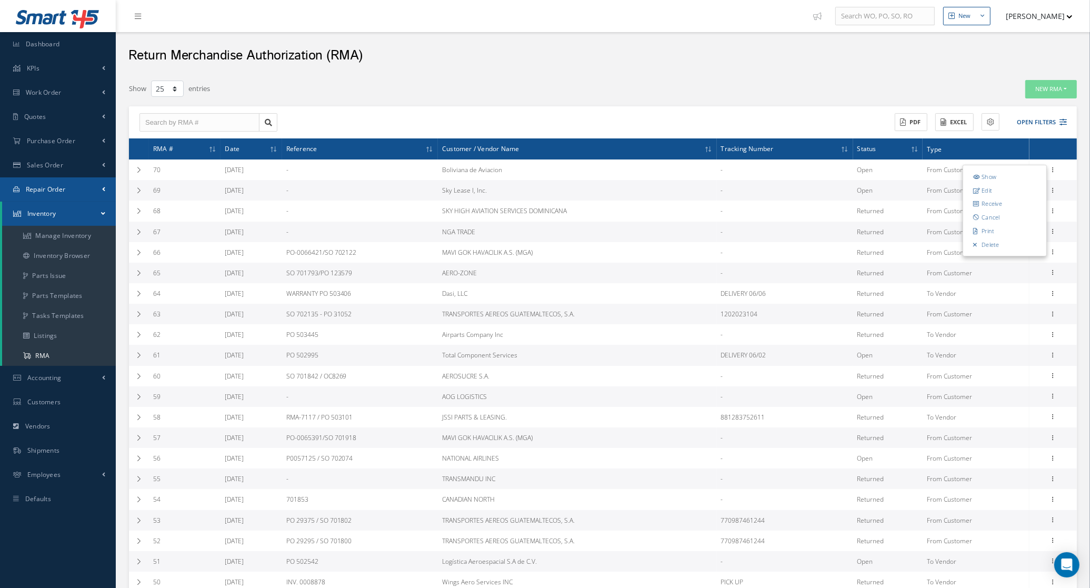
click at [56, 187] on span "Repair Order" at bounding box center [46, 189] width 40 height 9
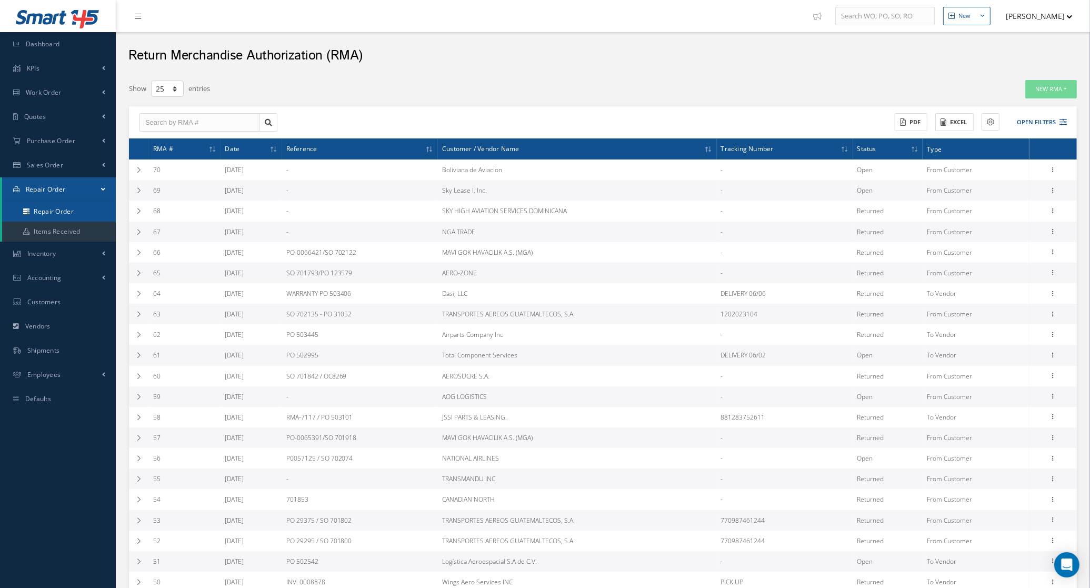
click at [56, 212] on link "Repair Order" at bounding box center [59, 212] width 114 height 20
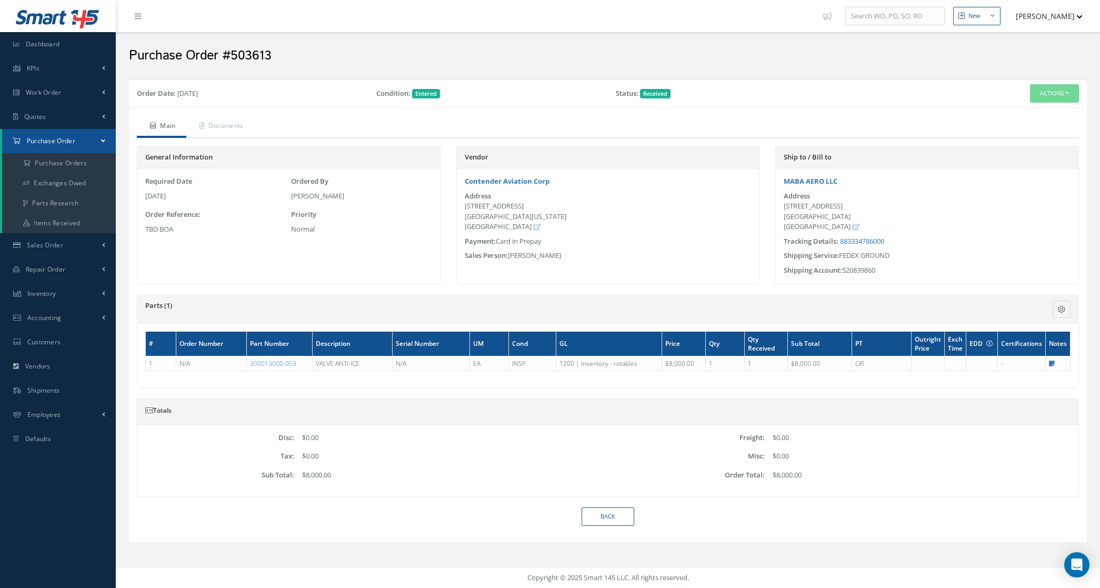
drag, startPoint x: 465, startPoint y: 206, endPoint x: 575, endPoint y: 217, distance: 110.6
click at [575, 217] on div "2665 S.Bayshore Drive Coconut Grove, Florida 33133 United States" at bounding box center [608, 216] width 287 height 31
copy div "2665 S.Bayshore Drive Coconut Grove, Florida 33133"
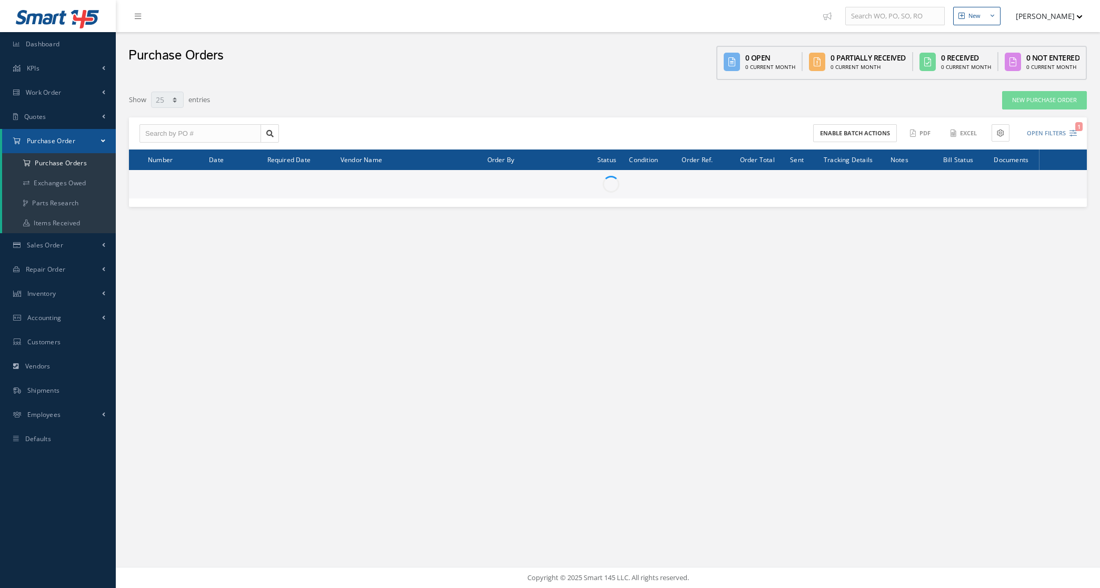
select select "25"
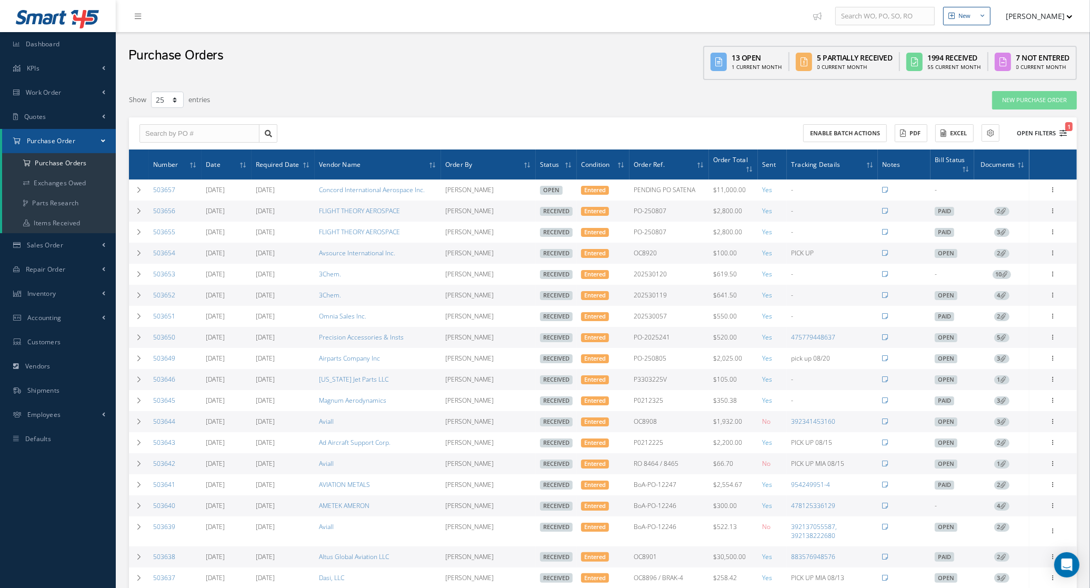
click at [1054, 127] on button "Open Filters 1" at bounding box center [1037, 133] width 59 height 17
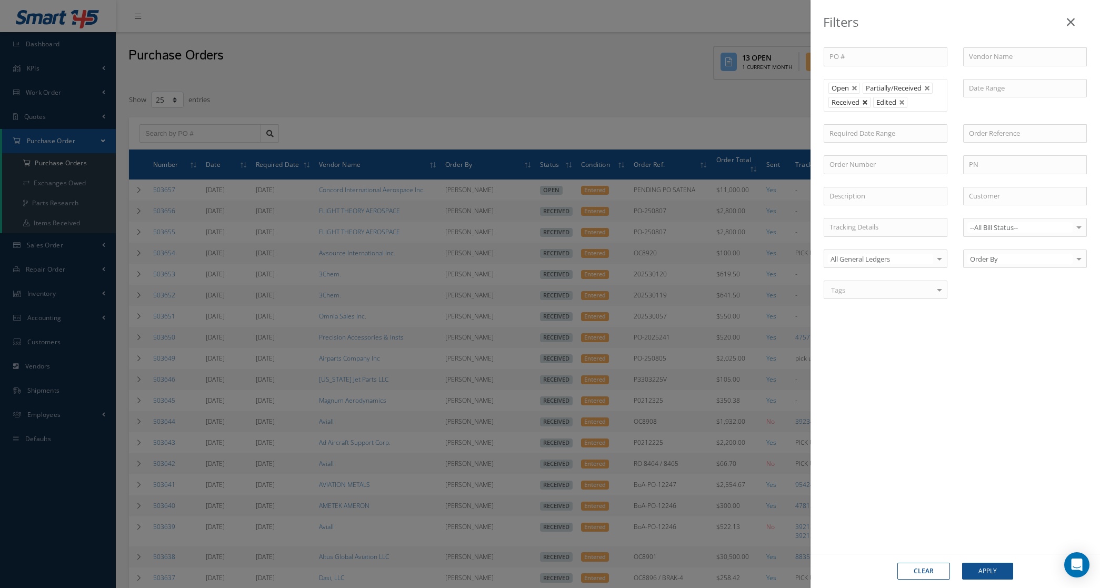
click at [868, 101] on link at bounding box center [865, 102] width 6 height 6
click at [993, 570] on button "Apply" at bounding box center [987, 571] width 51 height 17
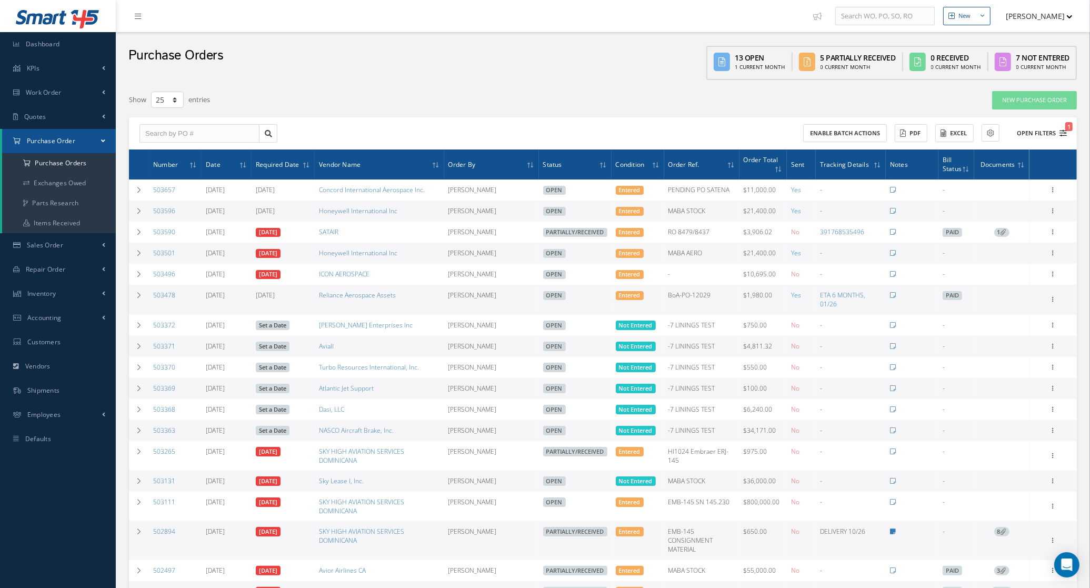
click at [1034, 131] on button "Open Filters 1" at bounding box center [1037, 133] width 59 height 17
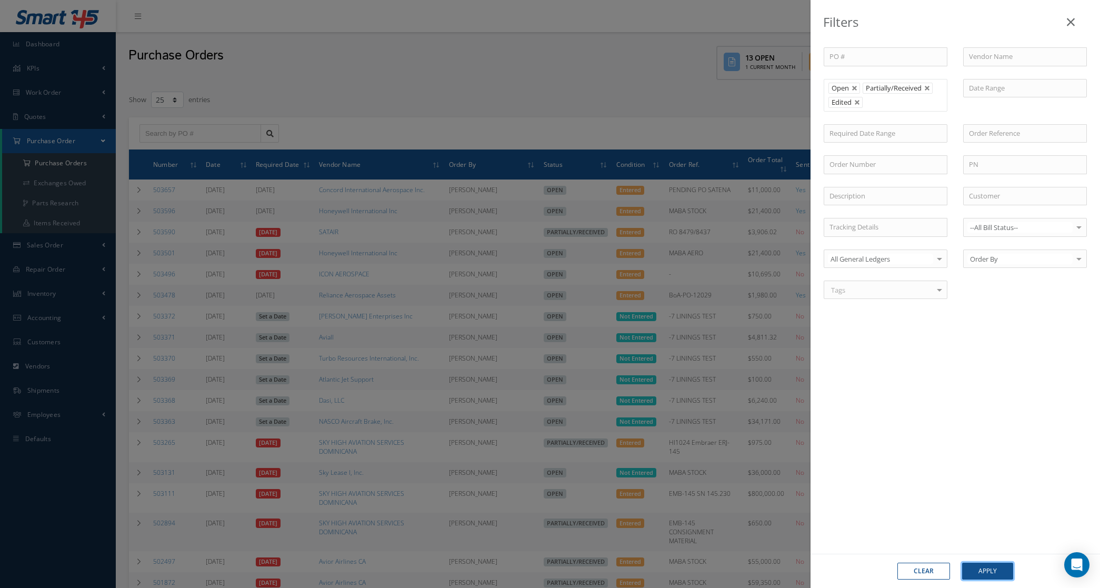
click at [994, 571] on button "Apply" at bounding box center [987, 571] width 51 height 17
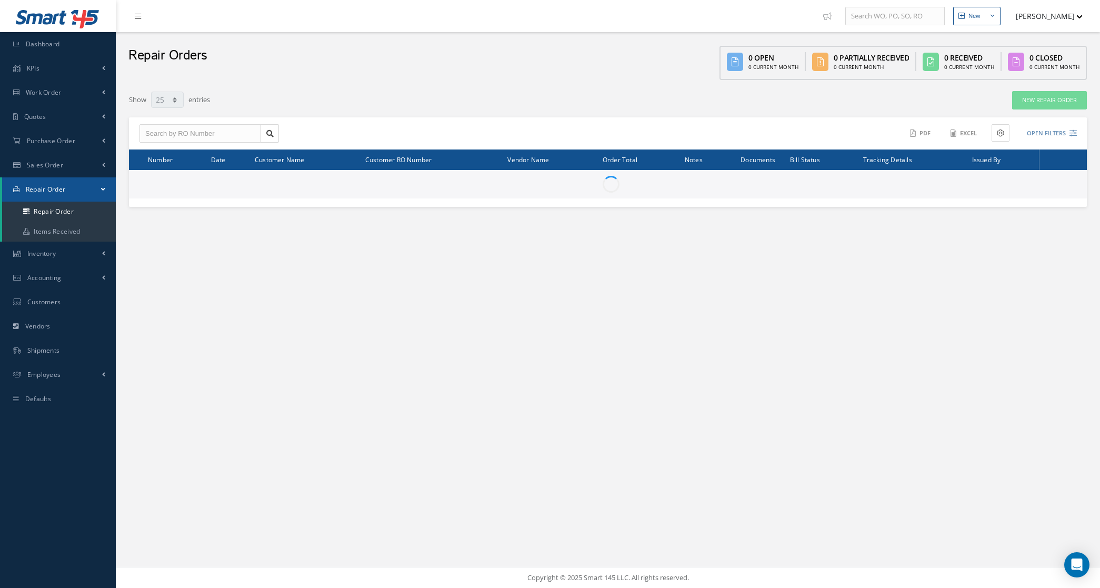
select select "25"
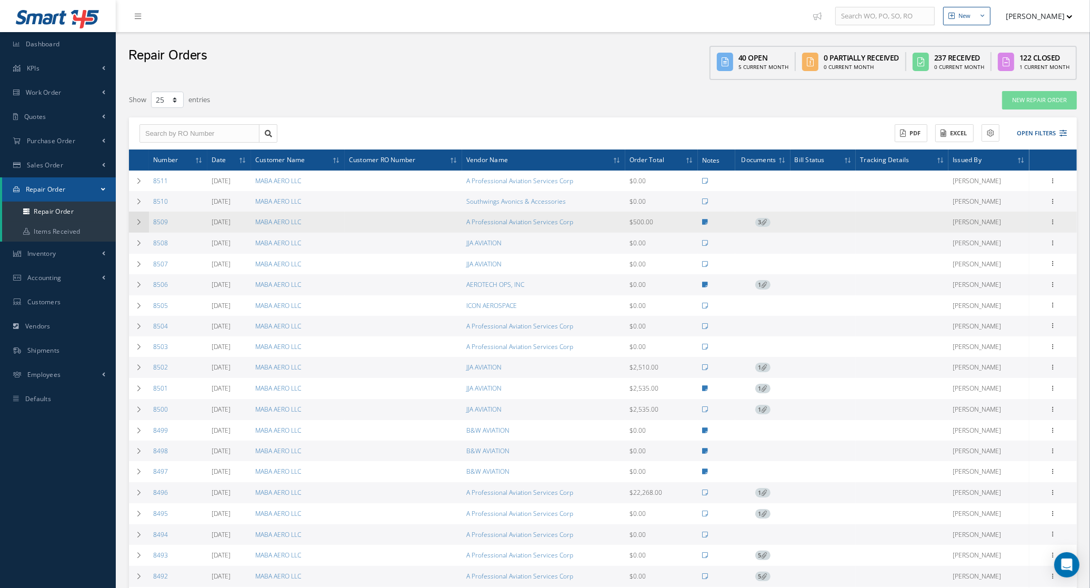
click at [133, 220] on td at bounding box center [139, 222] width 20 height 21
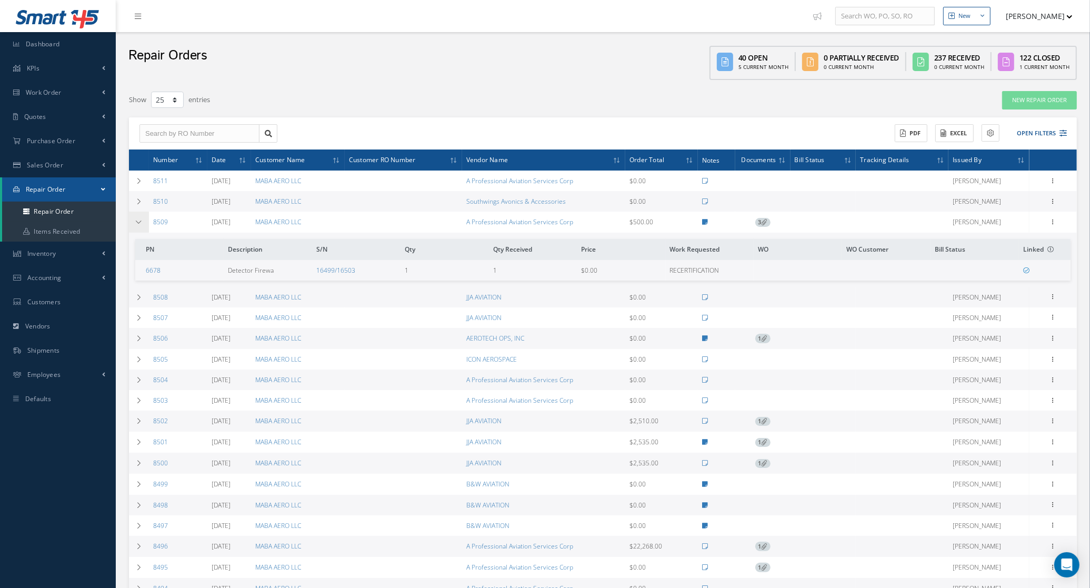
click at [138, 227] on td at bounding box center [139, 222] width 20 height 21
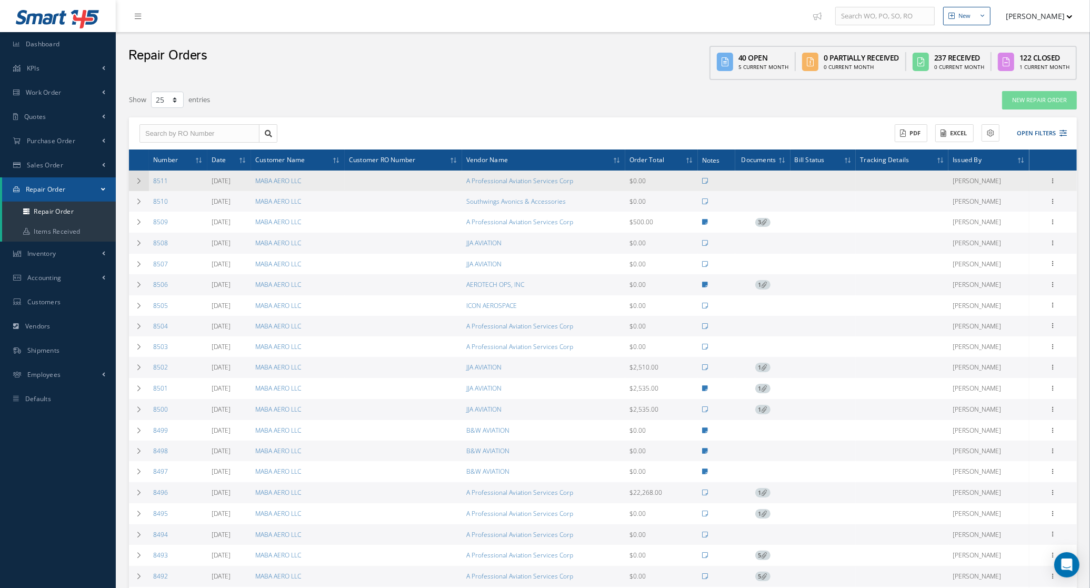
click at [143, 176] on td at bounding box center [139, 181] width 20 height 21
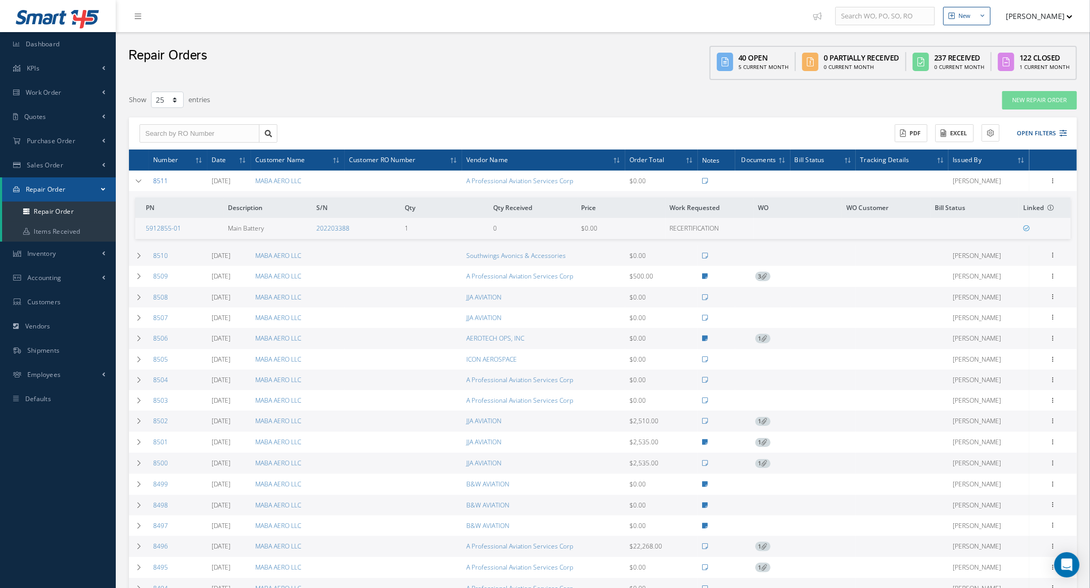
click at [161, 183] on link "8511" at bounding box center [160, 180] width 15 height 9
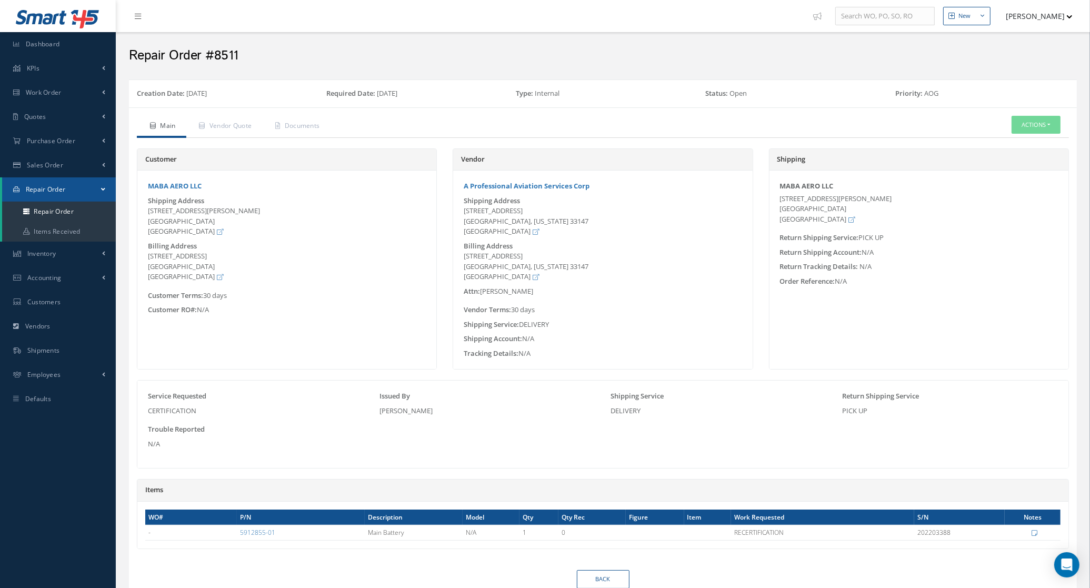
drag, startPoint x: 466, startPoint y: 210, endPoint x: 506, endPoint y: 236, distance: 48.3
click at [506, 236] on div "[STREET_ADDRESS] [GEOGRAPHIC_DATA], [US_STATE] 33147 [GEOGRAPHIC_DATA]" at bounding box center [603, 221] width 278 height 31
copy div "[STREET_ADDRESS] [GEOGRAPHIC_DATA], [US_STATE] 33147 [GEOGRAPHIC_DATA]"
